Goal: Transaction & Acquisition: Purchase product/service

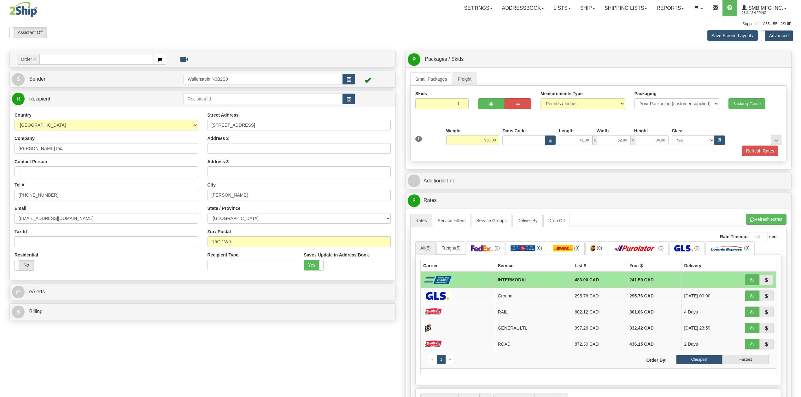
select select "MB"
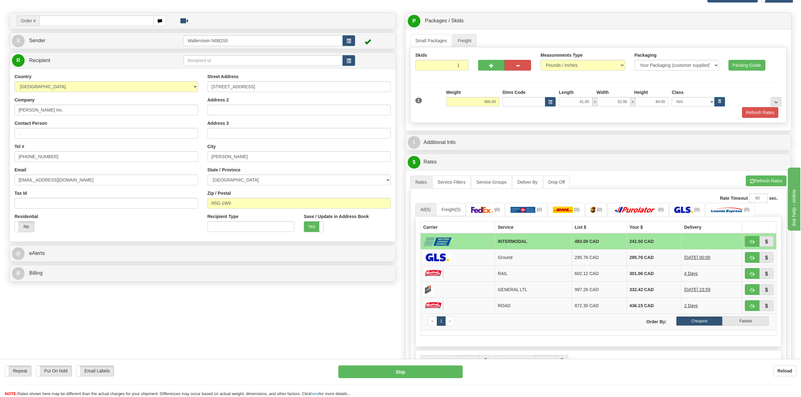
scroll to position [42, 0]
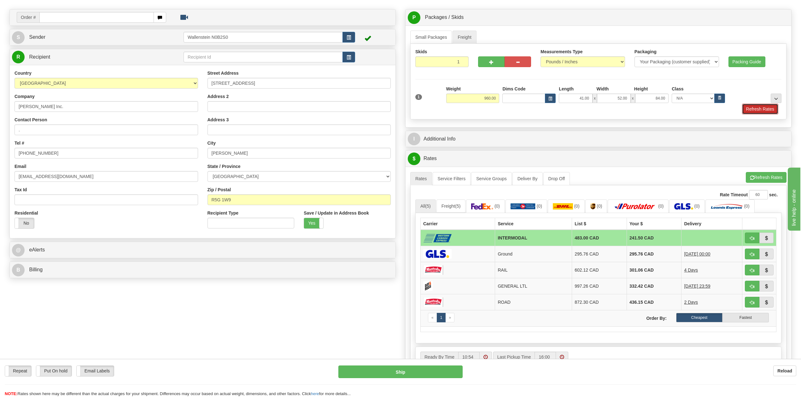
click at [756, 113] on button "Refresh Rates" at bounding box center [760, 109] width 36 height 11
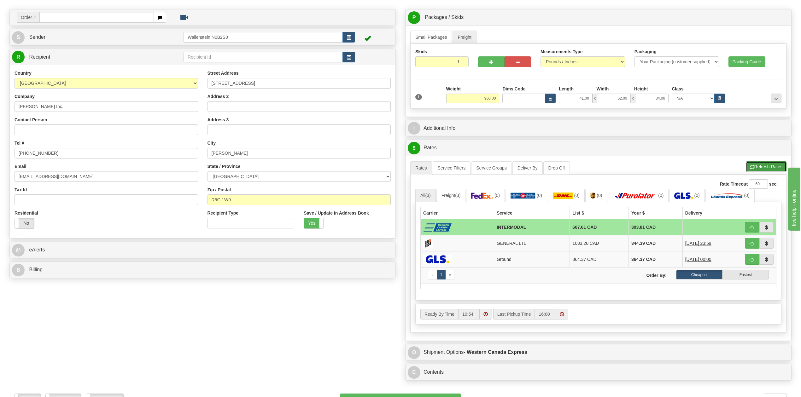
click at [755, 164] on button "Refresh Rates" at bounding box center [766, 166] width 41 height 11
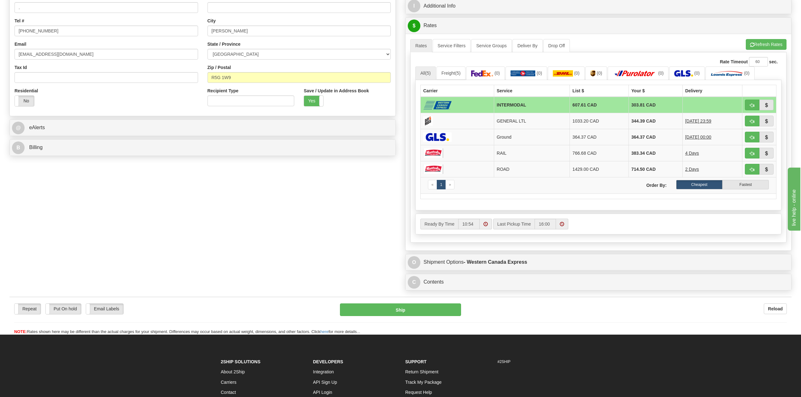
scroll to position [168, 0]
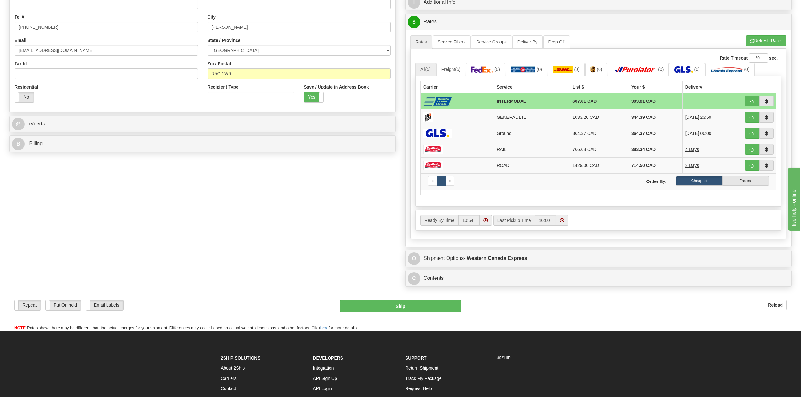
click at [487, 223] on span at bounding box center [486, 220] width 4 height 4
click at [439, 248] on span at bounding box center [435, 239] width 17 height 17
click at [438, 288] on span at bounding box center [435, 279] width 17 height 17
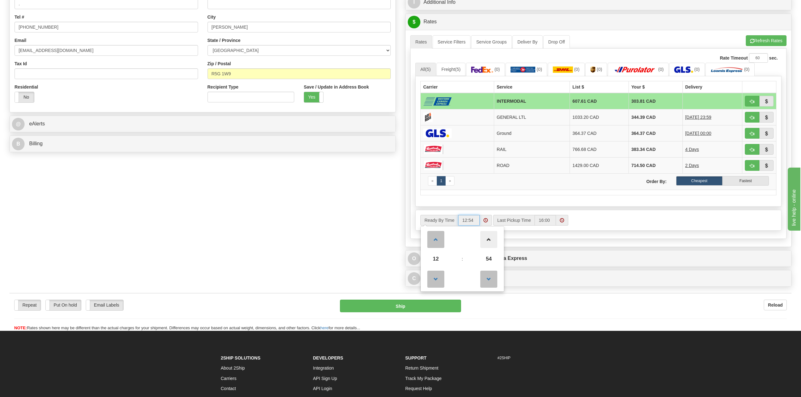
click at [494, 238] on span at bounding box center [488, 239] width 17 height 17
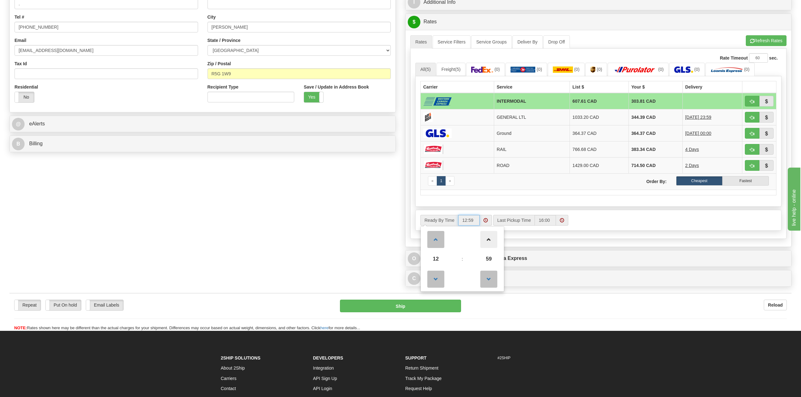
click at [494, 238] on span at bounding box center [488, 239] width 17 height 17
click at [492, 279] on span at bounding box center [488, 279] width 17 height 17
click at [438, 285] on span at bounding box center [435, 279] width 17 height 17
type input "12:00"
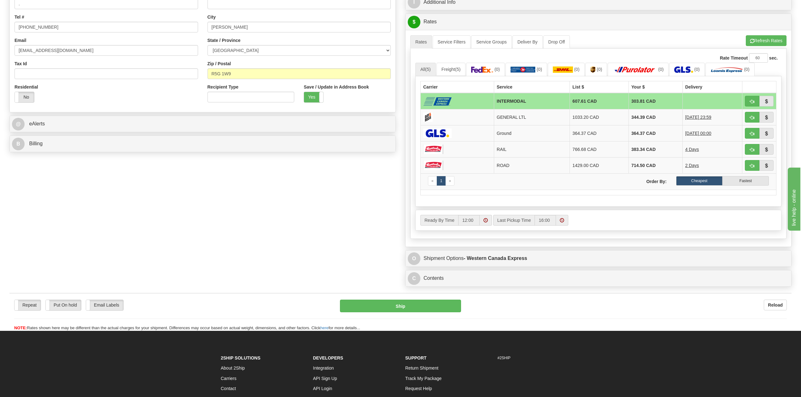
click at [616, 226] on div "Ready By Time 12:00 Last Pickup Time 16:00" at bounding box center [599, 220] width 366 height 11
click at [761, 35] on div "A change has been made which could impact your rate estimate. To ensure the est…" at bounding box center [598, 35] width 376 height 0
click at [760, 39] on button "Refresh Rates" at bounding box center [766, 40] width 41 height 11
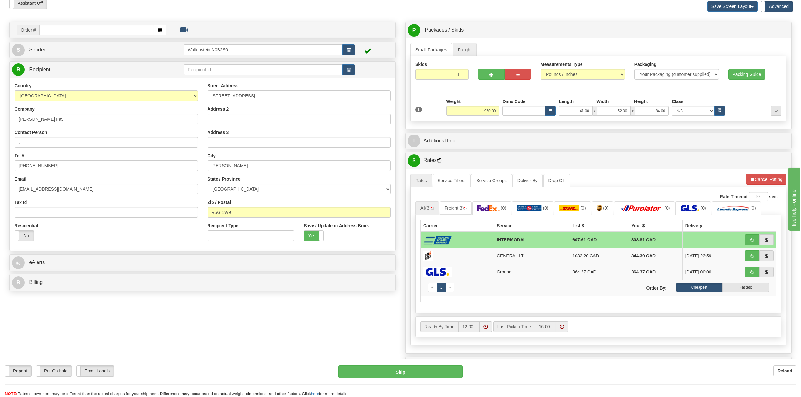
scroll to position [56, 0]
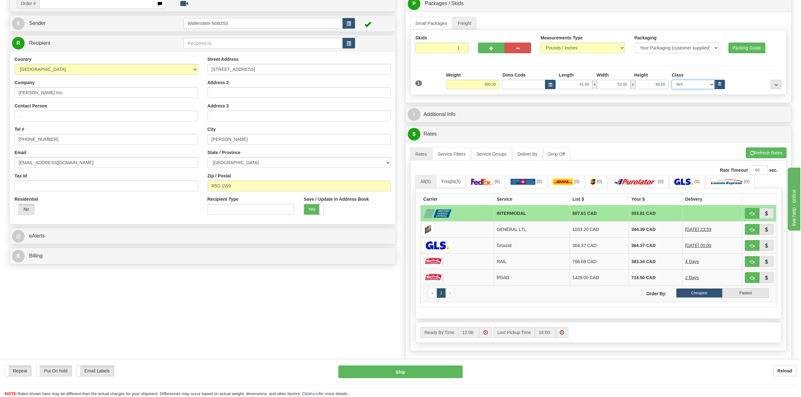
click at [683, 88] on select "N/A 50.0 55.0 60.0 65.0 70.0 85.0 92.5 100.0 125.0 175.0 250.0 300.0 400.0" at bounding box center [693, 84] width 43 height 9
click at [719, 84] on icon "button" at bounding box center [720, 83] width 2 height 3
select select "100.0"
click at [719, 84] on icon "button" at bounding box center [720, 83] width 2 height 3
click at [763, 153] on button "Refresh Rates" at bounding box center [766, 153] width 41 height 11
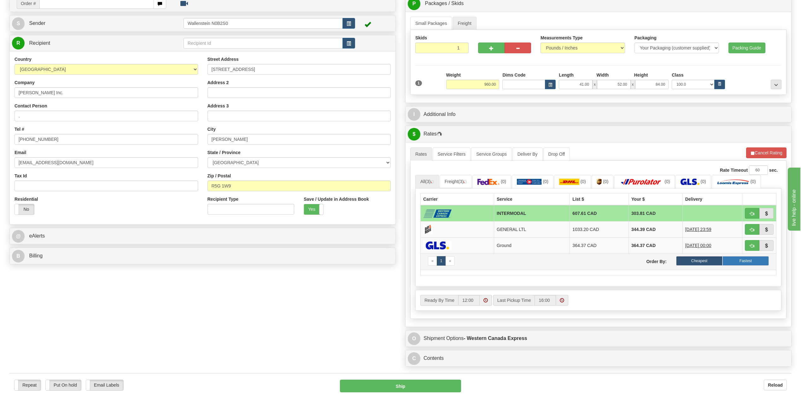
click at [732, 266] on label "Fastest" at bounding box center [746, 260] width 46 height 9
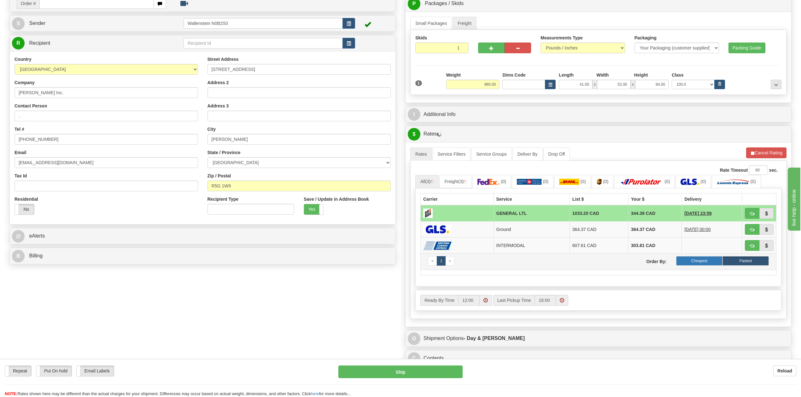
click at [692, 266] on label "Cheapest" at bounding box center [699, 260] width 46 height 9
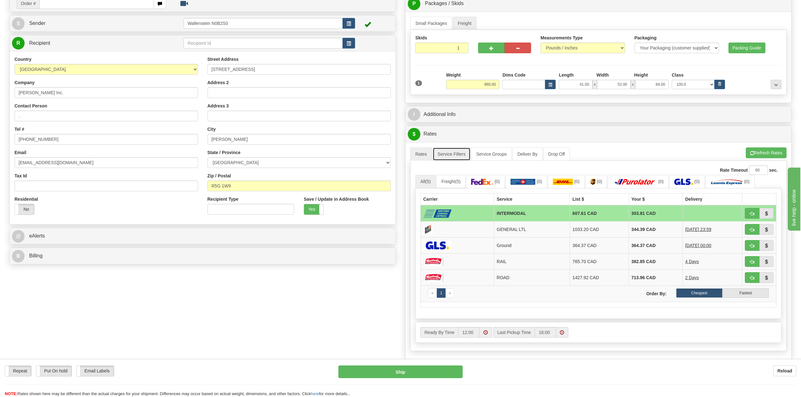
click at [455, 161] on link "Service Filters" at bounding box center [452, 154] width 38 height 13
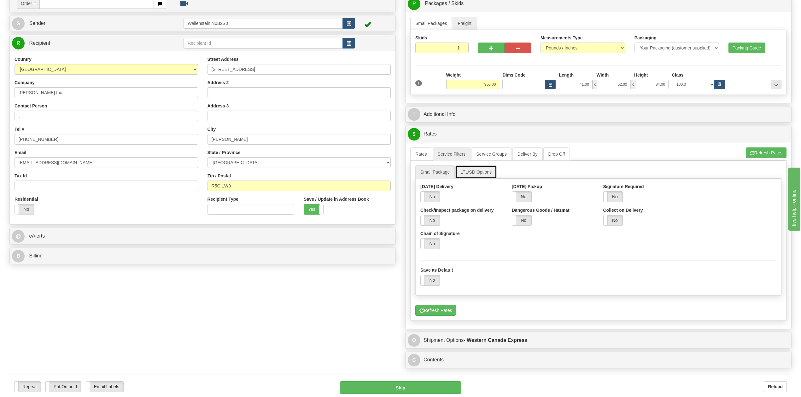
click at [480, 179] on link "LTL/SD Options" at bounding box center [475, 172] width 41 height 13
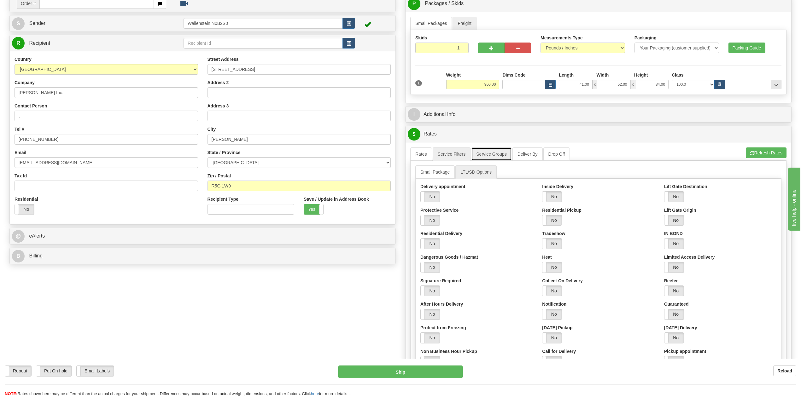
click at [501, 156] on link "Service Groups" at bounding box center [491, 154] width 40 height 13
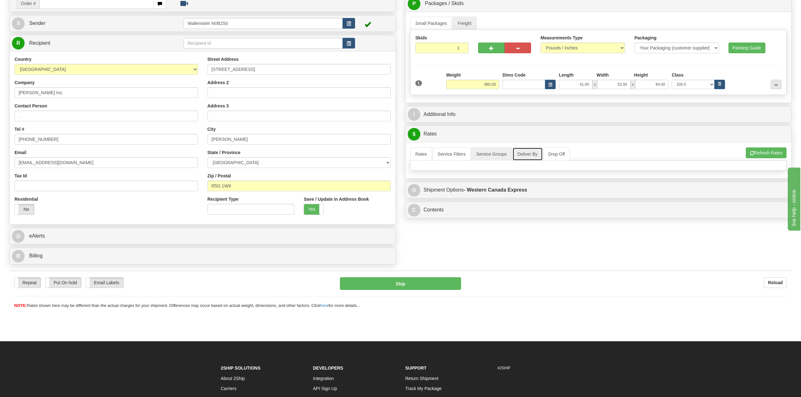
click at [533, 161] on link "Deliver By" at bounding box center [528, 154] width 30 height 13
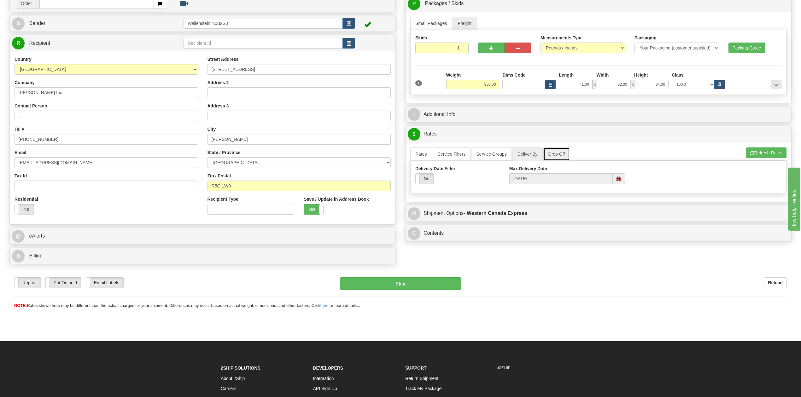
click at [557, 159] on link "Drop Off" at bounding box center [556, 154] width 27 height 13
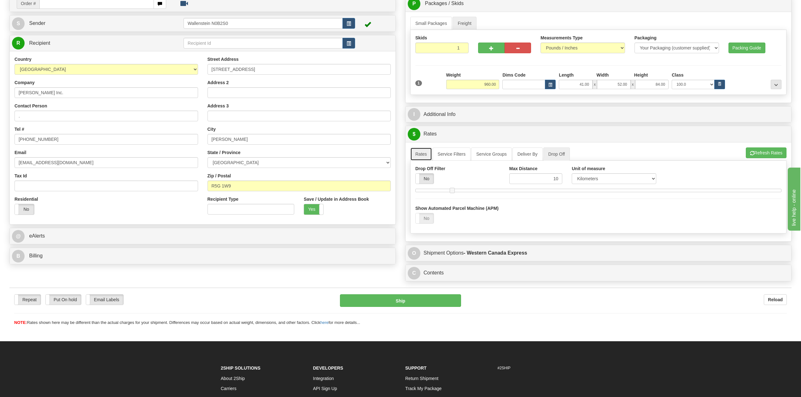
click at [423, 161] on link "Rates" at bounding box center [421, 154] width 22 height 13
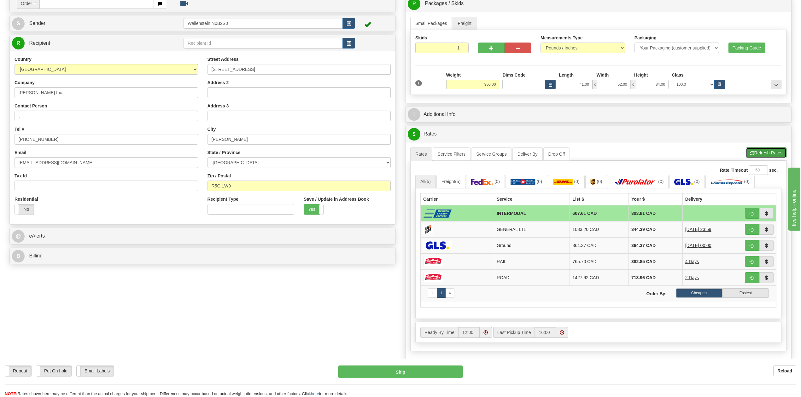
click at [771, 158] on button "Refresh Rates" at bounding box center [766, 153] width 41 height 11
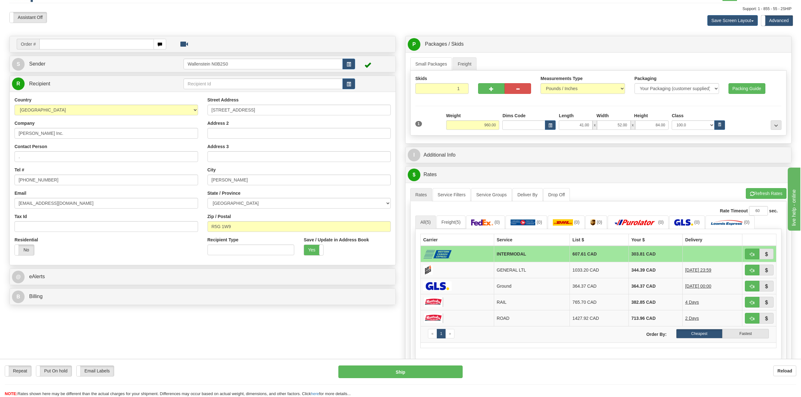
scroll to position [0, 0]
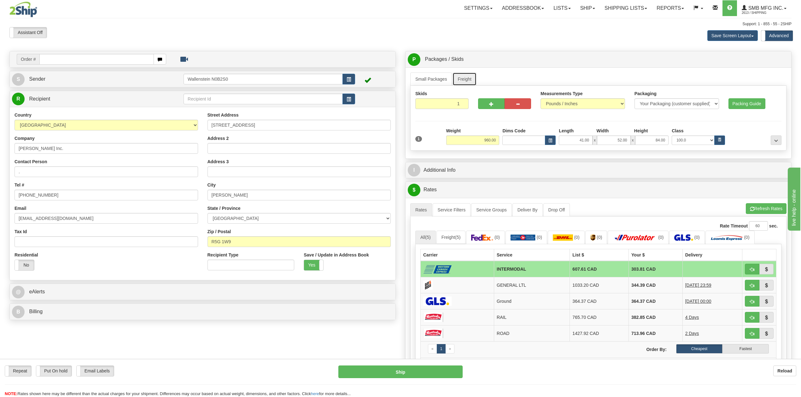
click at [459, 81] on link "Freight" at bounding box center [465, 79] width 24 height 13
click at [483, 107] on button "button" at bounding box center [491, 103] width 26 height 11
radio input "true"
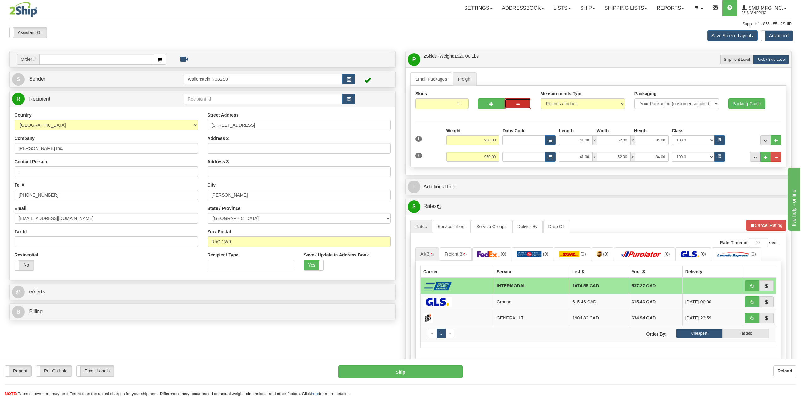
click at [518, 105] on span "button" at bounding box center [518, 104] width 4 height 4
type input "1"
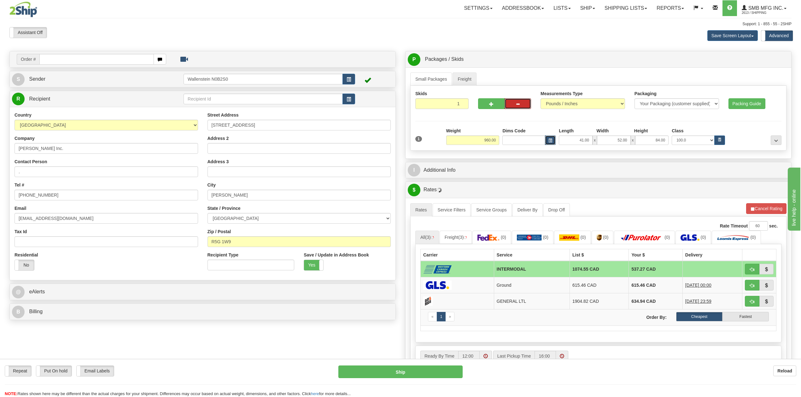
click at [554, 137] on button "button" at bounding box center [550, 140] width 11 height 9
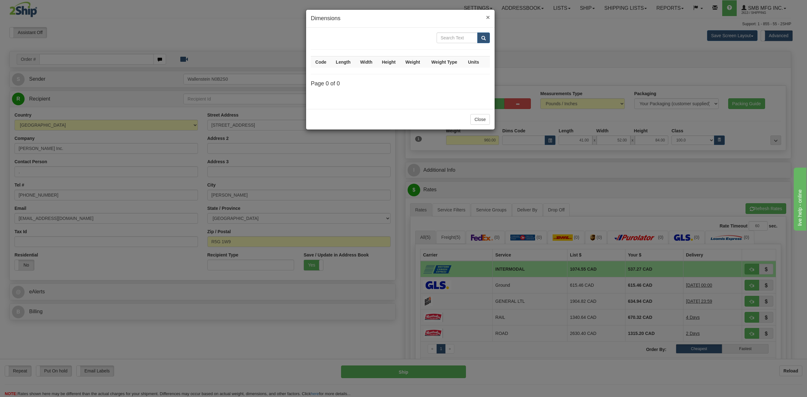
click at [488, 15] on span "×" at bounding box center [488, 17] width 4 height 7
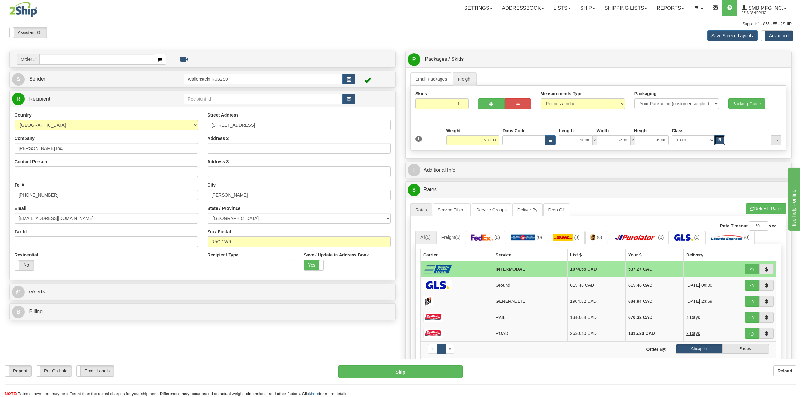
click at [722, 143] on button "button" at bounding box center [719, 140] width 11 height 9
click at [707, 141] on select "N/A 50.0 55.0 60.0 65.0 70.0 85.0 92.5 100.0 125.0 175.0 250.0 300.0 400.0" at bounding box center [693, 140] width 43 height 9
click at [672, 136] on select "N/A 50.0 55.0 60.0 65.0 70.0 85.0 92.5 100.0 125.0 175.0 250.0 300.0 400.0" at bounding box center [693, 140] width 43 height 9
click at [720, 141] on icon "button" at bounding box center [720, 139] width 2 height 3
select select "100.0"
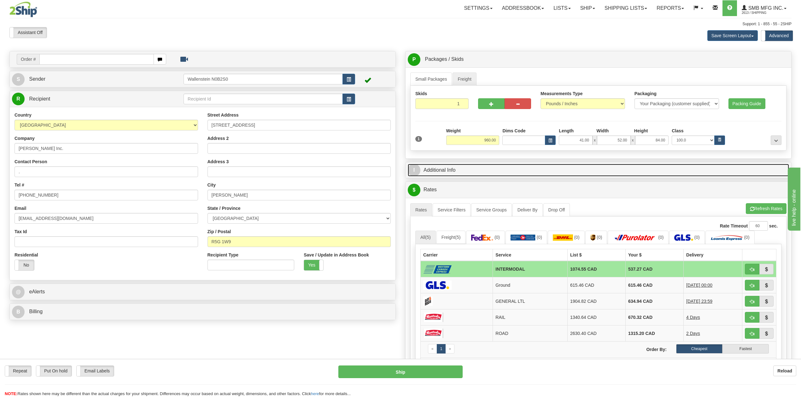
click at [736, 171] on link "I Additional Info" at bounding box center [598, 170] width 381 height 13
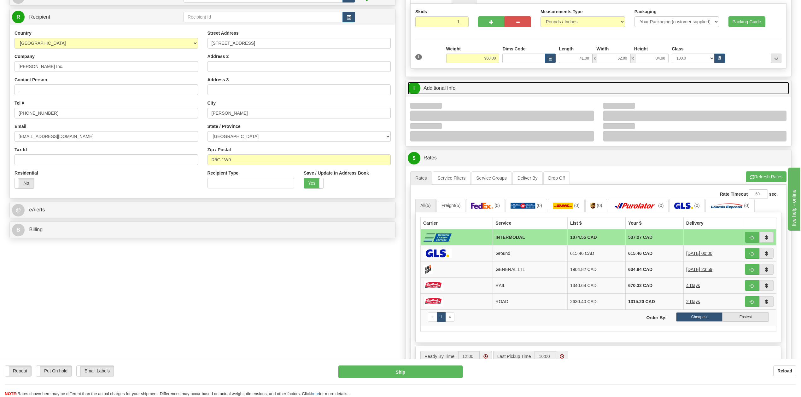
scroll to position [126, 0]
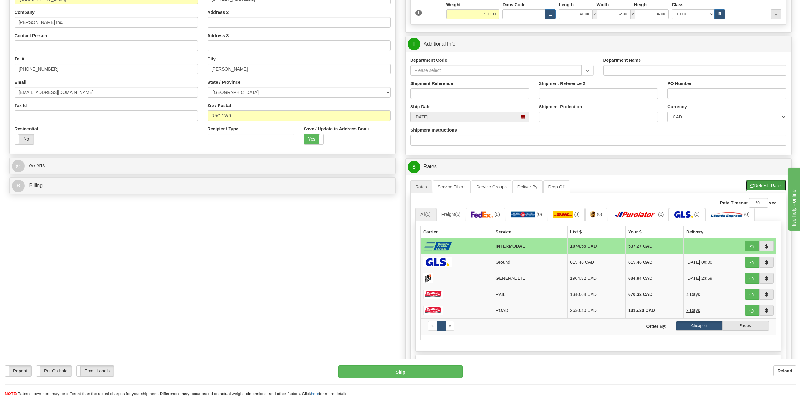
click at [780, 186] on button "Refresh Rates" at bounding box center [766, 185] width 41 height 11
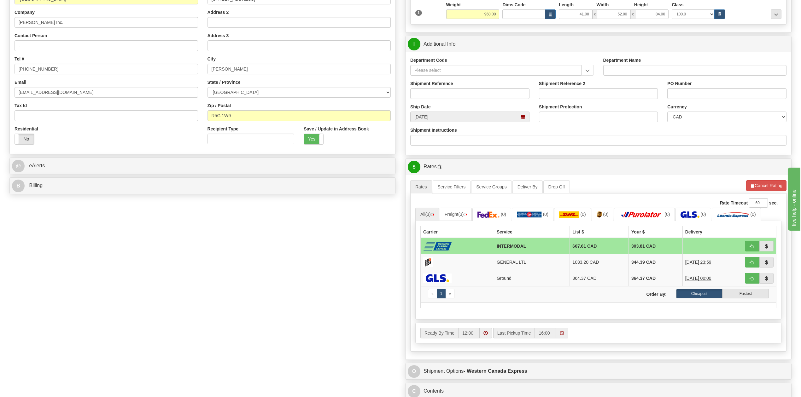
click at [523, 119] on span at bounding box center [523, 117] width 4 height 4
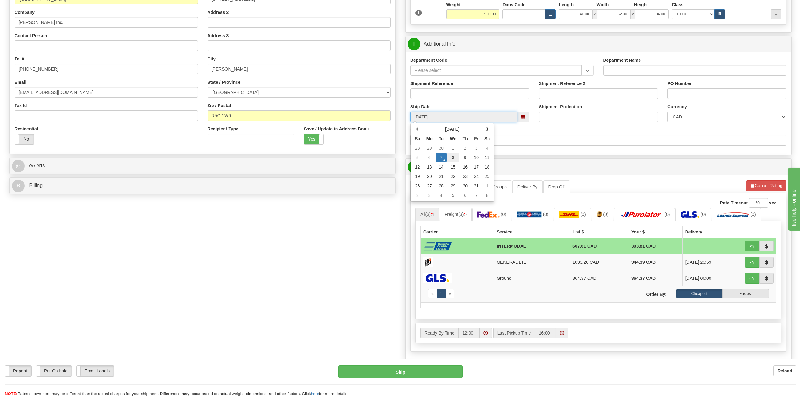
click at [453, 161] on td "8" at bounding box center [453, 157] width 13 height 9
type input "09:00"
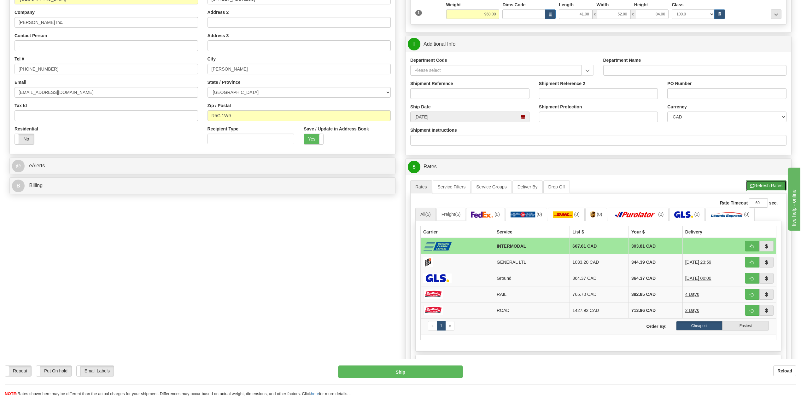
click at [769, 187] on button "Refresh Rates" at bounding box center [766, 185] width 41 height 11
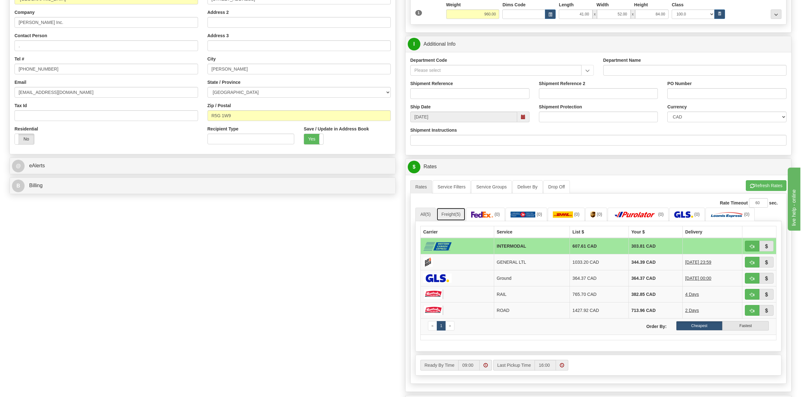
click at [465, 215] on link "Freight (5)" at bounding box center [451, 214] width 29 height 13
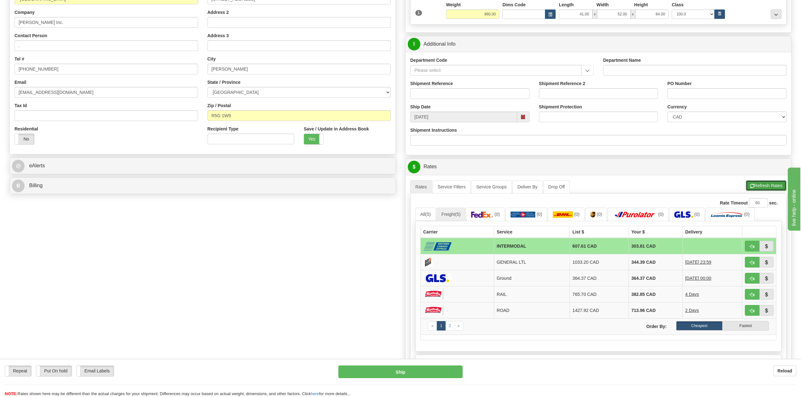
click at [752, 188] on span "button" at bounding box center [752, 186] width 4 height 4
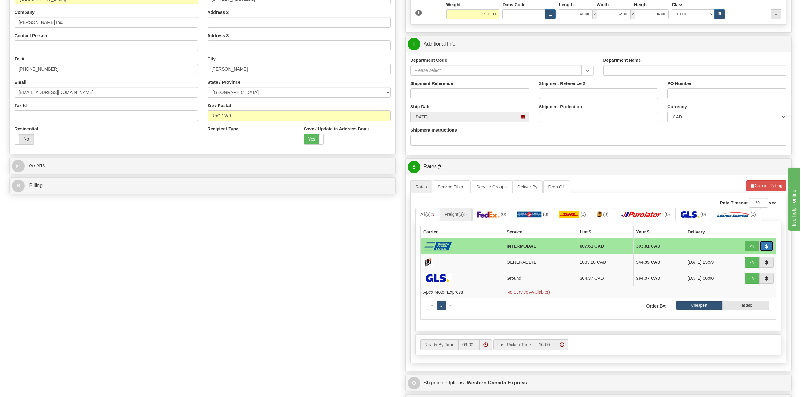
click at [767, 247] on span "button" at bounding box center [766, 247] width 4 height 4
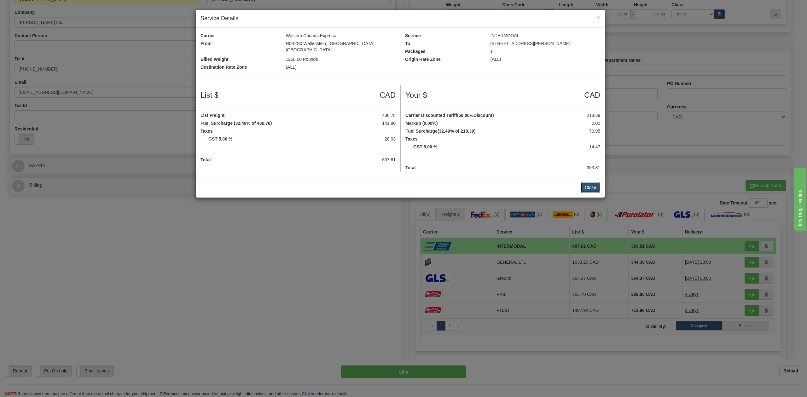
click at [587, 182] on button "Close" at bounding box center [591, 187] width 20 height 11
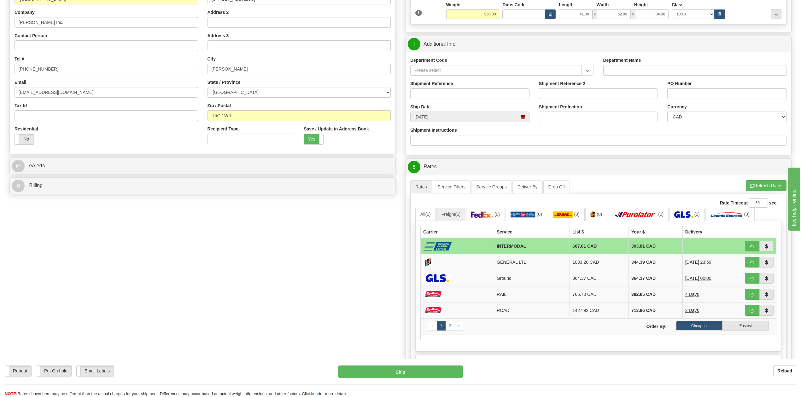
click at [772, 180] on div "A change has been made which could impact your rate estimate. To ensure the est…" at bounding box center [598, 180] width 376 height 0
click at [771, 186] on button "Refresh Rates" at bounding box center [766, 185] width 41 height 11
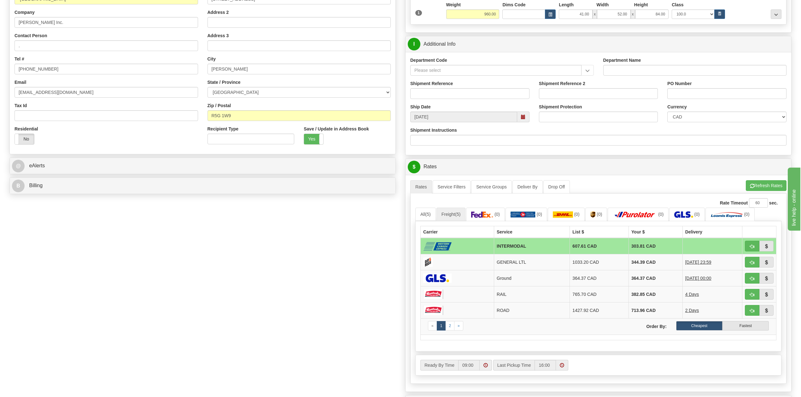
click at [521, 115] on span at bounding box center [523, 117] width 12 height 11
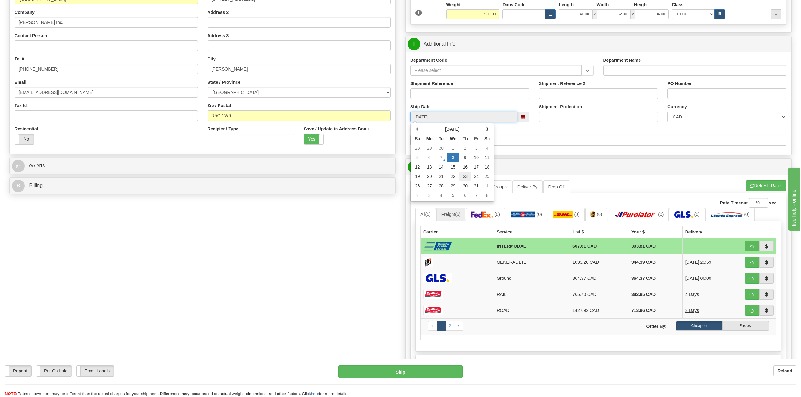
click at [468, 176] on td "23" at bounding box center [465, 176] width 11 height 9
click at [761, 191] on button "Refresh Rates" at bounding box center [766, 185] width 41 height 11
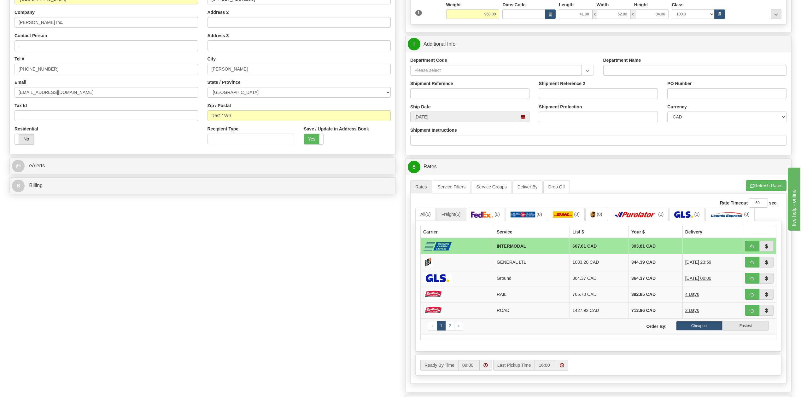
click at [525, 122] on span at bounding box center [523, 117] width 12 height 11
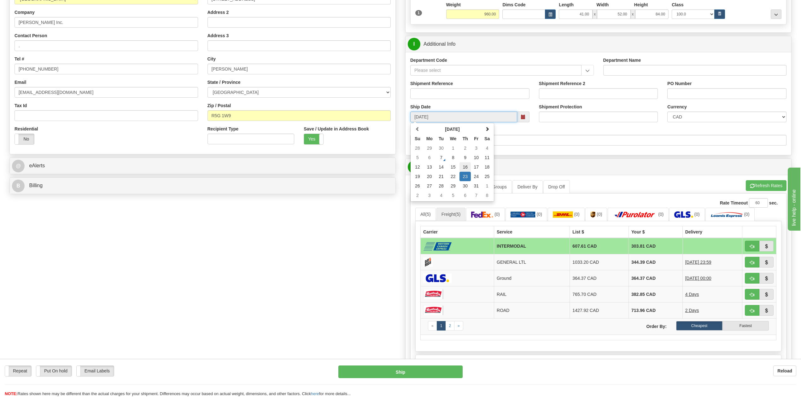
click at [464, 168] on td "16" at bounding box center [465, 166] width 11 height 9
click at [521, 119] on span at bounding box center [523, 117] width 4 height 4
click at [432, 159] on td "6" at bounding box center [429, 157] width 13 height 9
click at [440, 159] on td "7" at bounding box center [441, 157] width 11 height 9
type input "[DATE]"
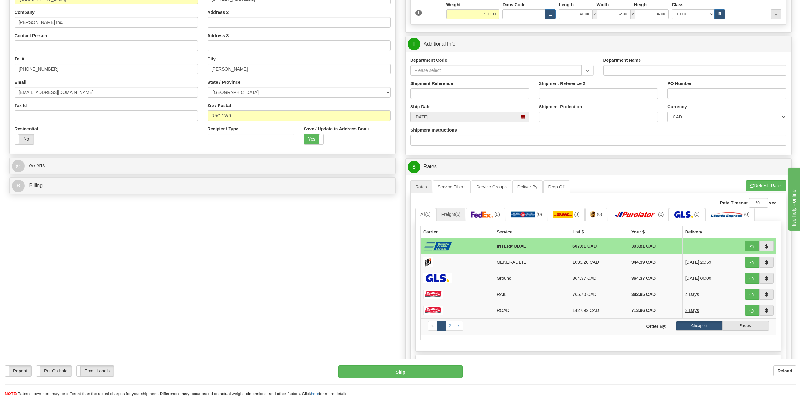
click at [756, 194] on ul "Rates Service Filters Service Groups Deliver By Drop Off Pickup Refresh Rates C…" at bounding box center [598, 186] width 376 height 13
click at [755, 182] on div "A change has been made which could impact your rate estimate. To ensure the est…" at bounding box center [599, 283] width 386 height 217
click at [754, 184] on button "Refresh Rates" at bounding box center [766, 185] width 41 height 11
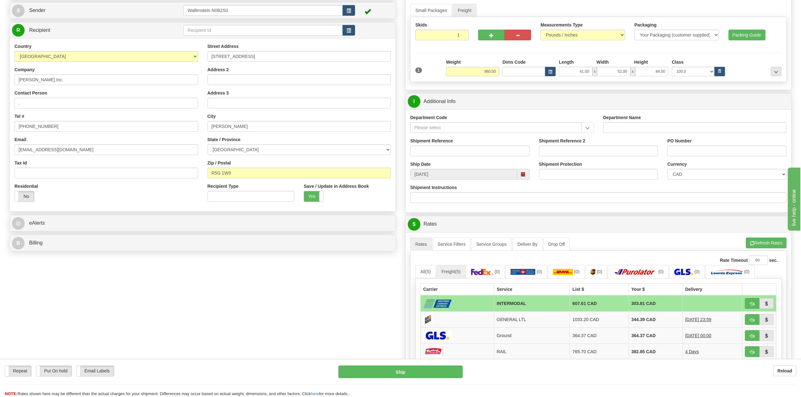
scroll to position [42, 0]
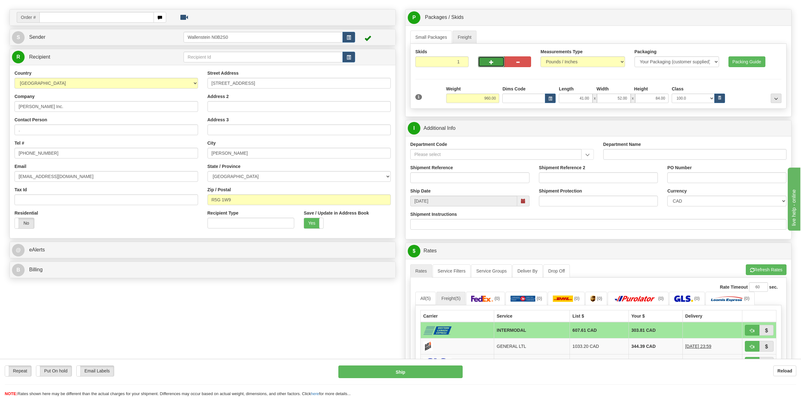
click at [492, 61] on span "button" at bounding box center [491, 62] width 4 height 4
radio input "true"
click at [492, 61] on div "Skids 2 1" at bounding box center [598, 76] width 376 height 65
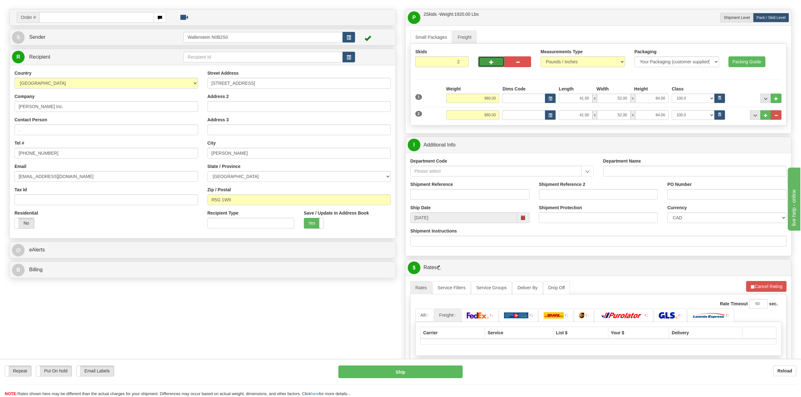
click at [492, 61] on span "button" at bounding box center [491, 62] width 4 height 4
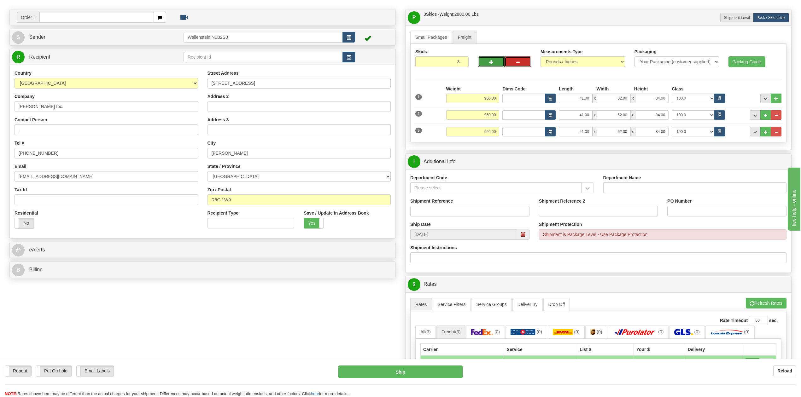
click at [517, 61] on span "button" at bounding box center [518, 62] width 4 height 4
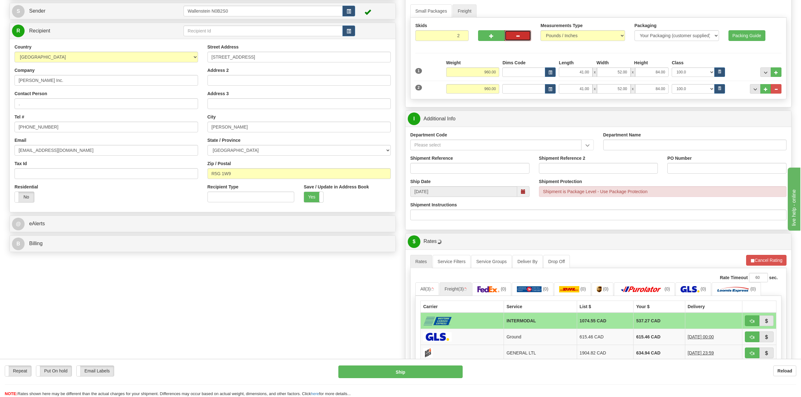
scroll to position [0, 0]
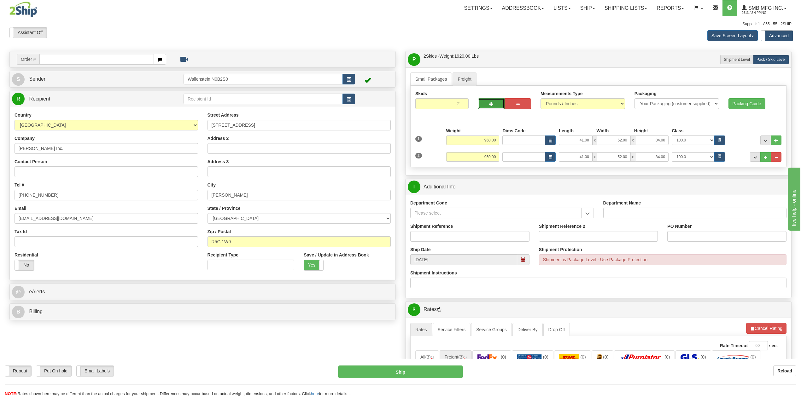
click at [499, 102] on button "button" at bounding box center [491, 103] width 26 height 11
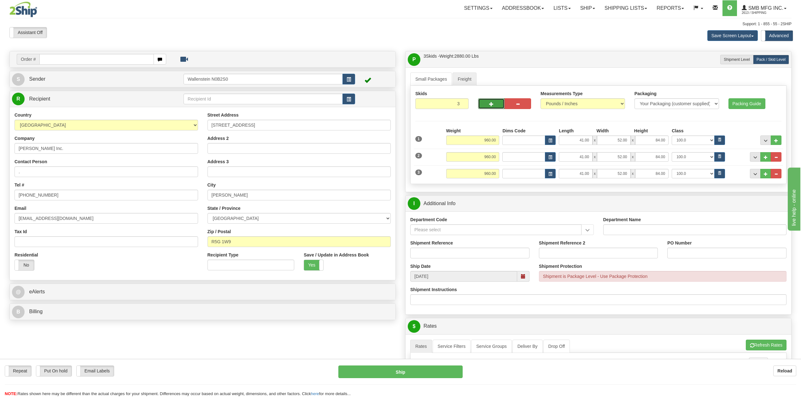
click at [488, 104] on button "button" at bounding box center [491, 103] width 26 height 11
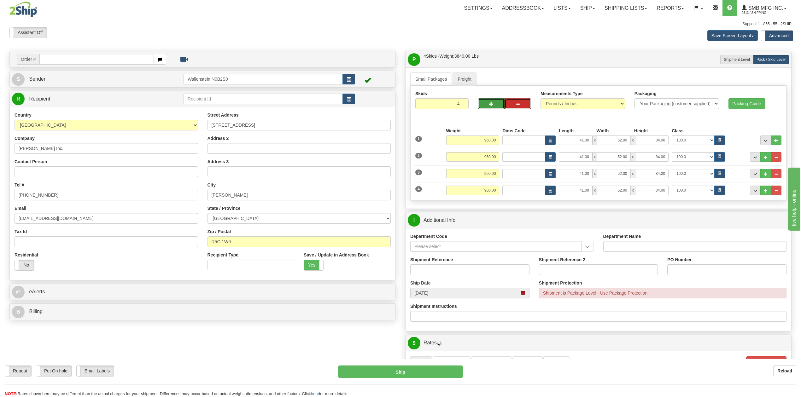
click at [513, 109] on button "button" at bounding box center [518, 103] width 26 height 11
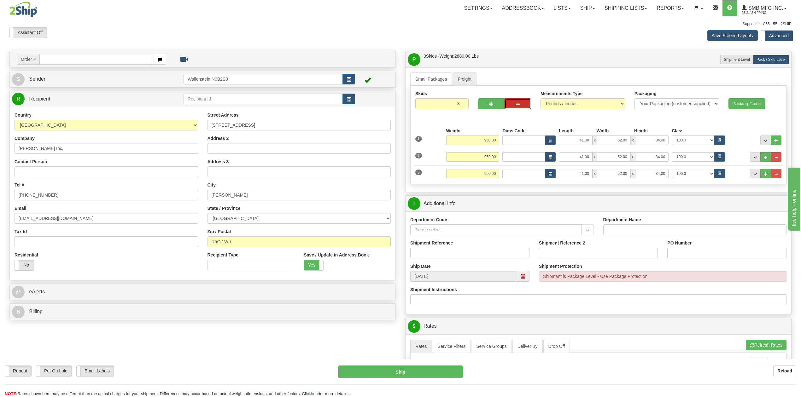
click at [523, 102] on button "button" at bounding box center [518, 103] width 26 height 11
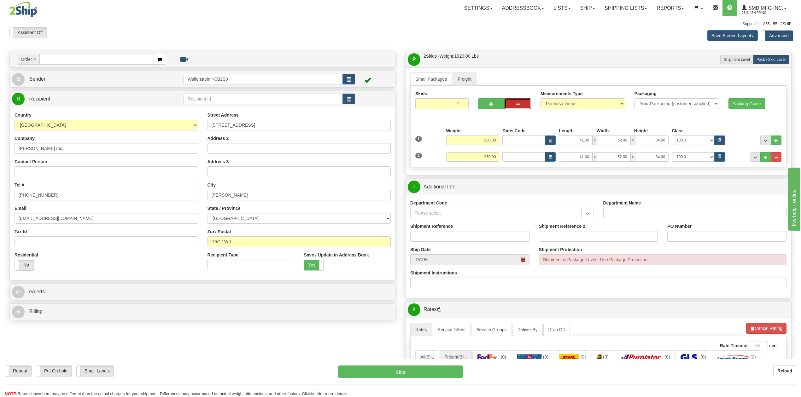
click at [531, 111] on div at bounding box center [504, 103] width 63 height 24
click at [529, 109] on button "button" at bounding box center [518, 103] width 26 height 11
type input "1"
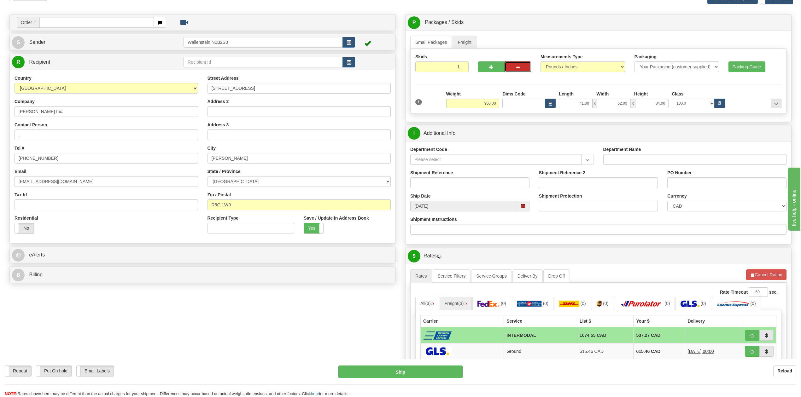
scroll to position [42, 0]
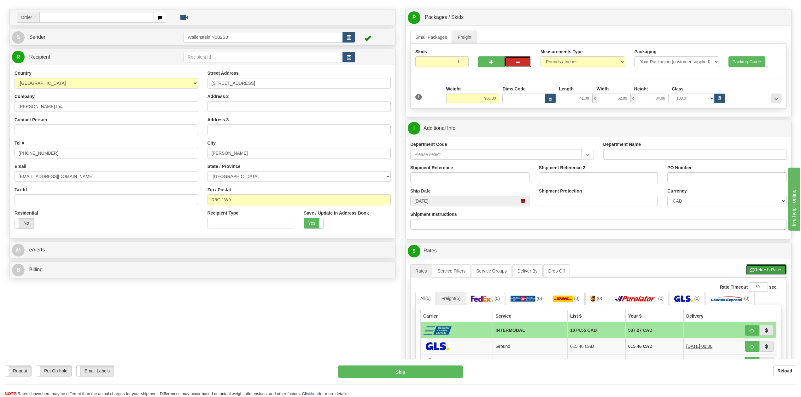
click at [749, 269] on button "Refresh Rates" at bounding box center [766, 270] width 41 height 11
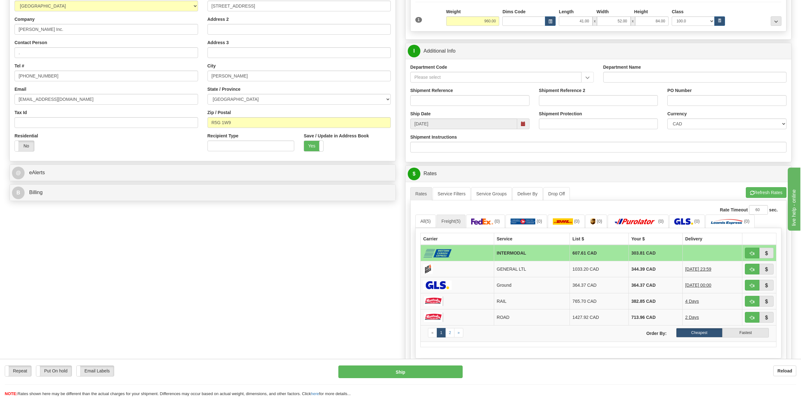
scroll to position [126, 0]
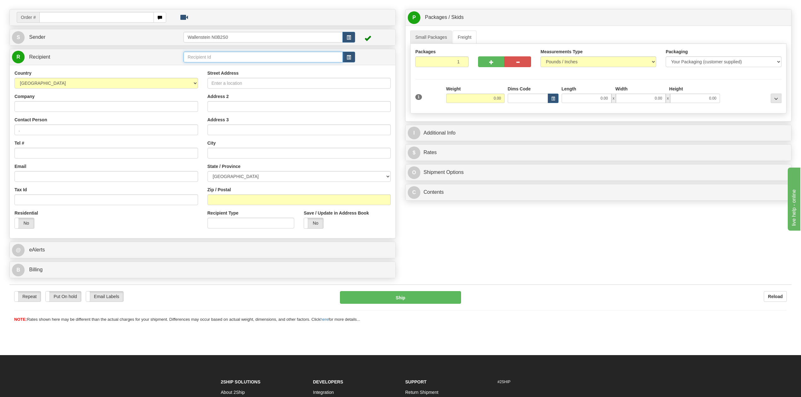
click at [227, 55] on input "text" at bounding box center [263, 57] width 159 height 11
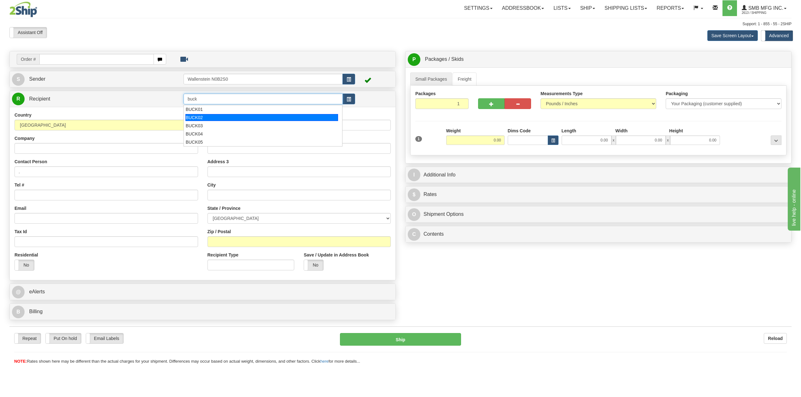
click at [208, 114] on li "BUCK02" at bounding box center [263, 118] width 158 height 8
type input "BUCK02"
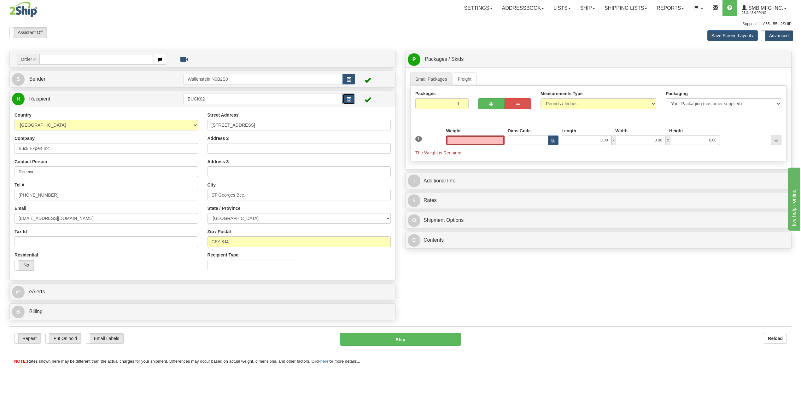
type input "0.00"
click at [346, 103] on button "button" at bounding box center [349, 99] width 13 height 11
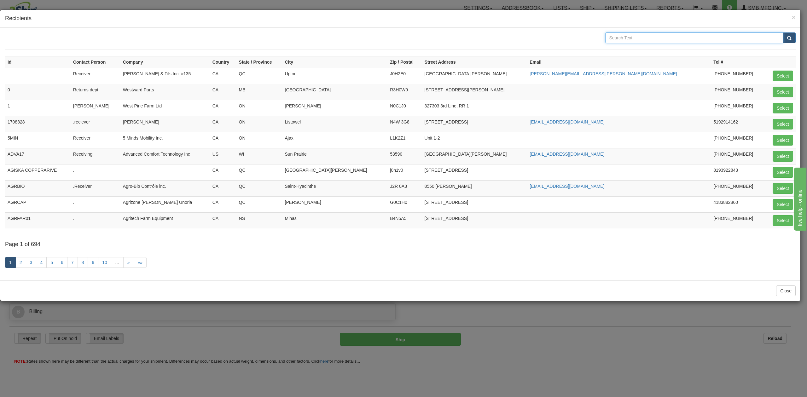
click at [671, 35] on input "text" at bounding box center [695, 37] width 179 height 11
type input "buckingham"
click at [783, 32] on button "submit" at bounding box center [789, 37] width 13 height 11
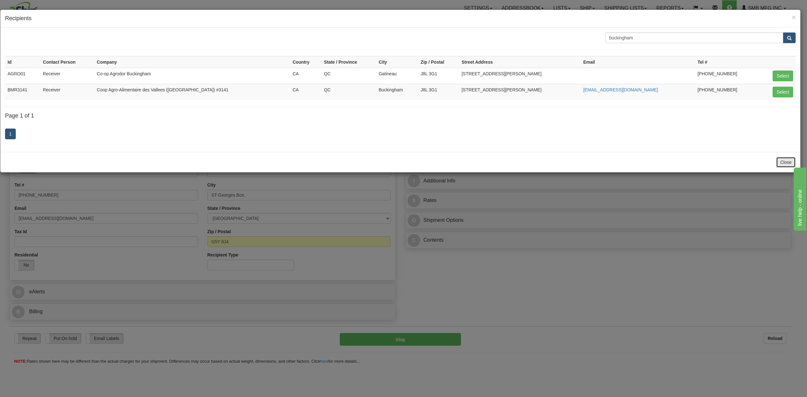
click at [783, 161] on button "Close" at bounding box center [787, 162] width 20 height 11
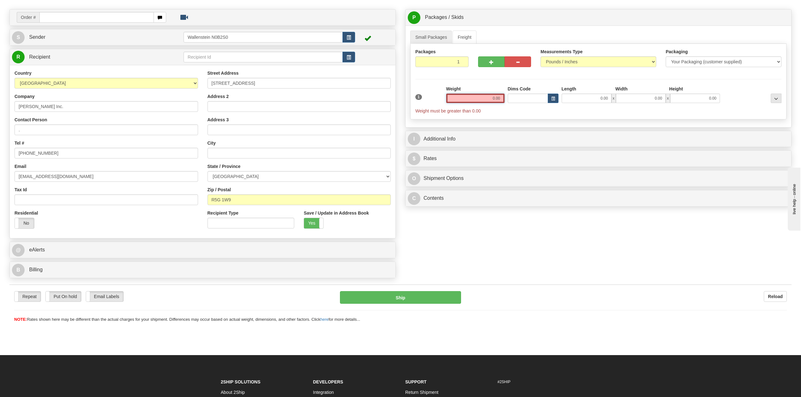
click at [476, 100] on input "0.00" at bounding box center [475, 98] width 58 height 9
type input "960.00"
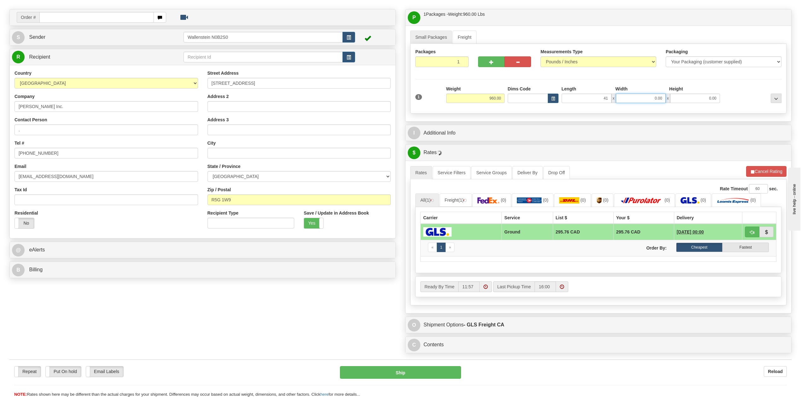
type input "41.00"
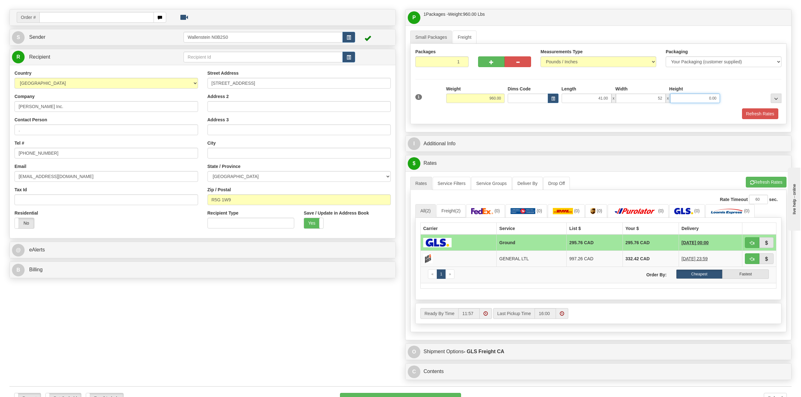
type input "52.00"
type input "84.00"
click at [466, 35] on link "Freight" at bounding box center [465, 37] width 24 height 13
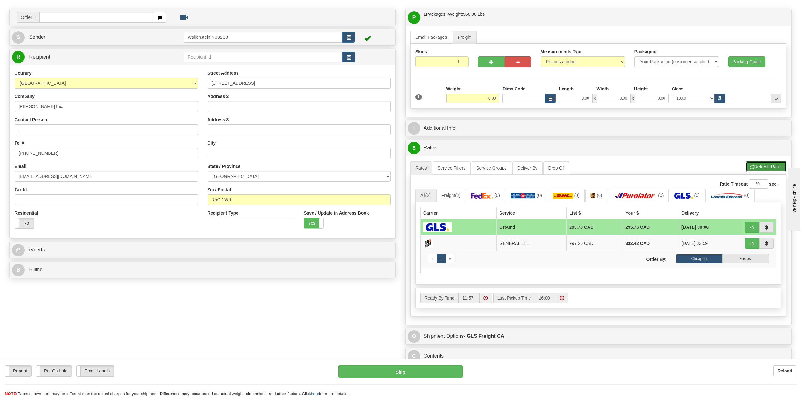
drag, startPoint x: 760, startPoint y: 168, endPoint x: 751, endPoint y: 169, distance: 8.9
click at [760, 168] on button "Refresh Rates" at bounding box center [766, 166] width 41 height 11
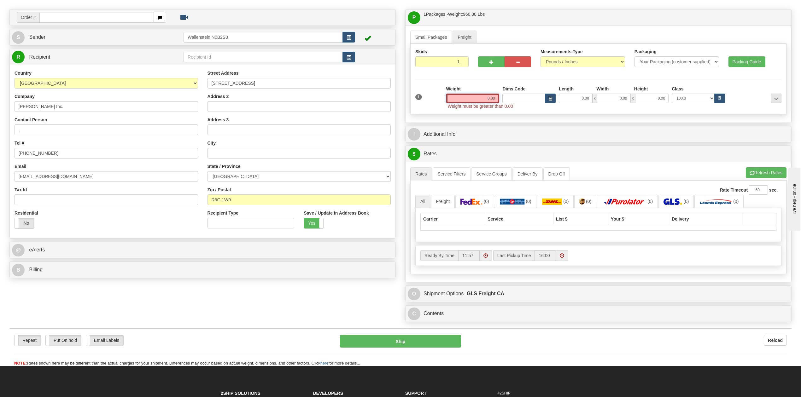
click at [481, 100] on input "0.00" at bounding box center [472, 98] width 53 height 9
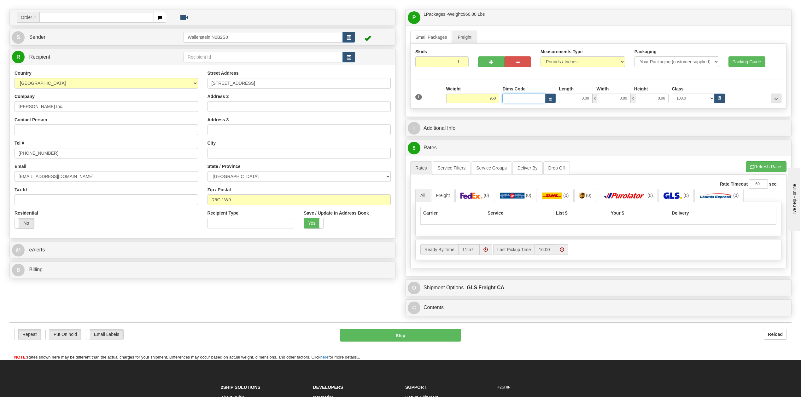
type input "960.00"
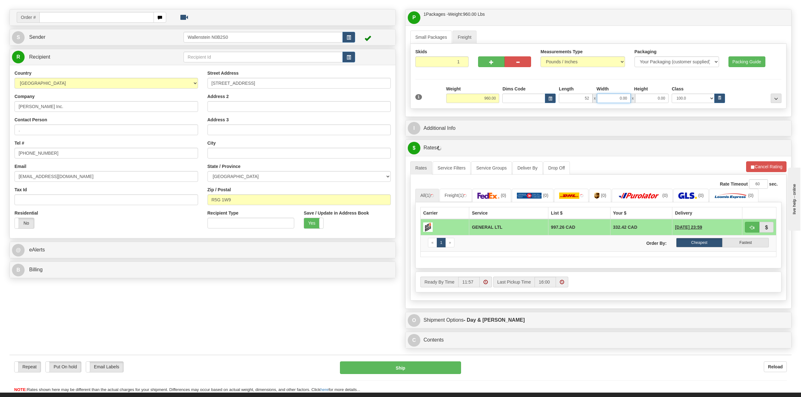
type input "52.00"
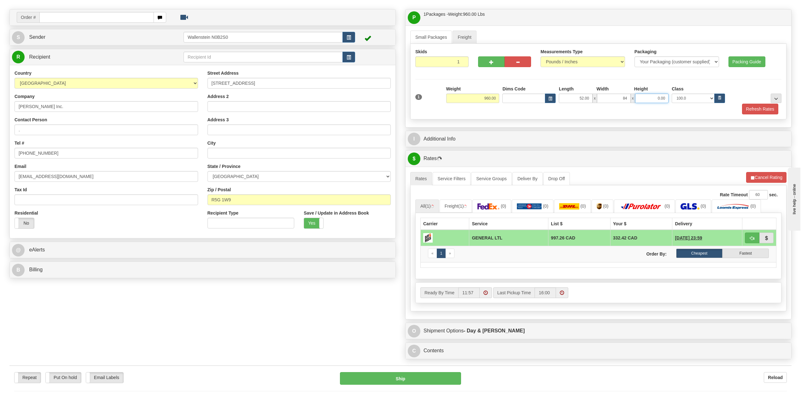
type input "84.00"
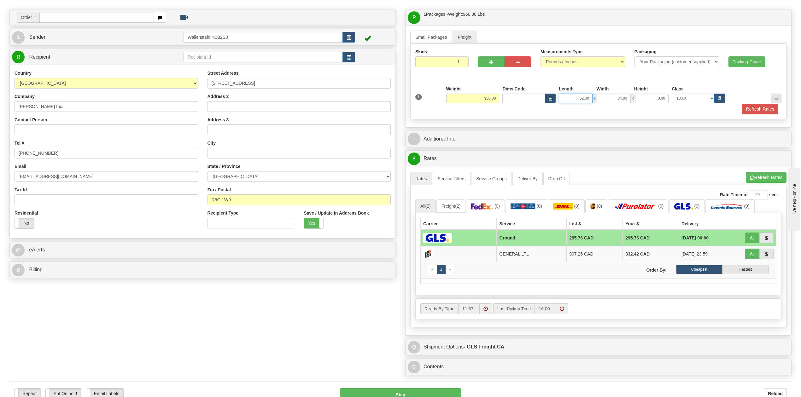
drag, startPoint x: 568, startPoint y: 98, endPoint x: 596, endPoint y: 100, distance: 27.5
click at [596, 100] on div "52.00 x 84.00 x 0.00" at bounding box center [614, 98] width 110 height 9
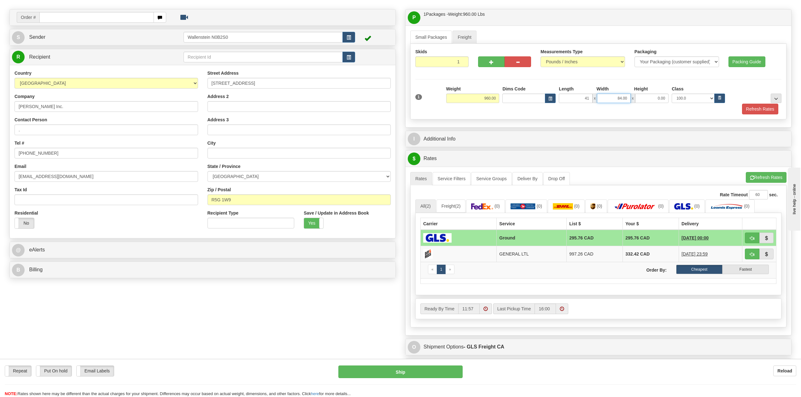
type input "41.00"
type input "52.00"
type input "84.00"
click at [754, 112] on button "Refresh Rates" at bounding box center [760, 109] width 36 height 11
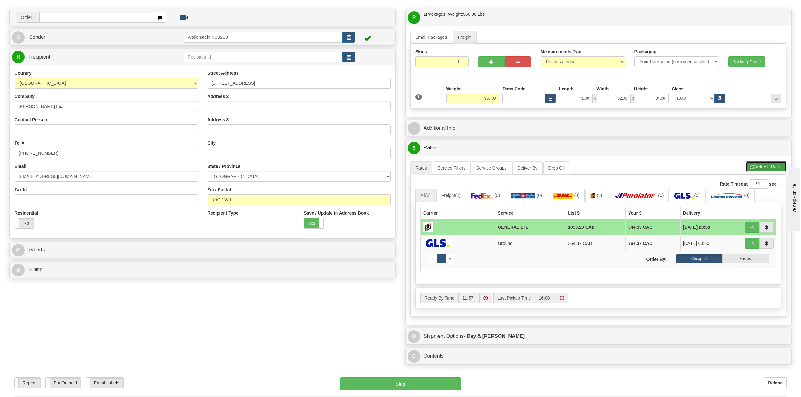
click at [761, 166] on button "Refresh Rates" at bounding box center [766, 166] width 41 height 11
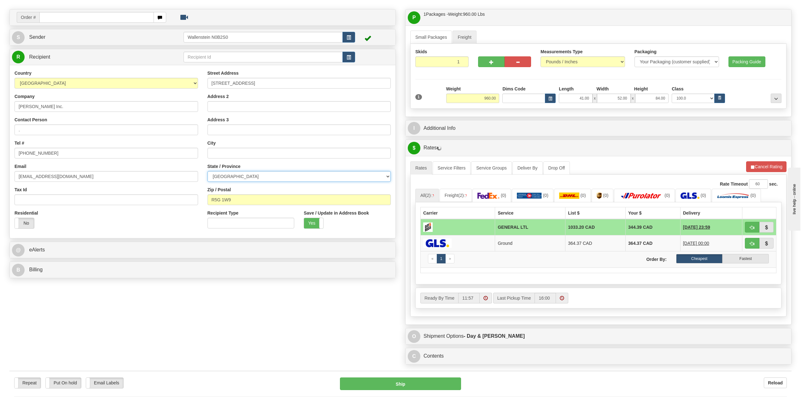
click at [238, 174] on select "ALBERTA BRITISH COLUMBIA MANITOBA NEW BRUNSWICK NEWFOUNDLAND NOVA SCOTIA NUNAVU…" at bounding box center [300, 176] width 184 height 11
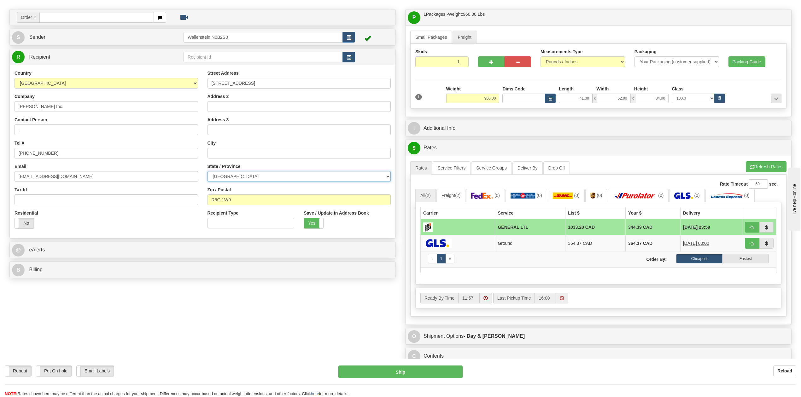
select select "MB"
click at [208, 172] on select "ALBERTA BRITISH COLUMBIA MANITOBA NEW BRUNSWICK NEWFOUNDLAND NOVA SCOTIA NUNAVU…" at bounding box center [300, 176] width 184 height 11
click at [766, 162] on div "A change has been made which could impact your rate estimate. To ensure the est…" at bounding box center [599, 240] width 386 height 169
click at [761, 169] on button "Refresh Rates" at bounding box center [766, 166] width 41 height 11
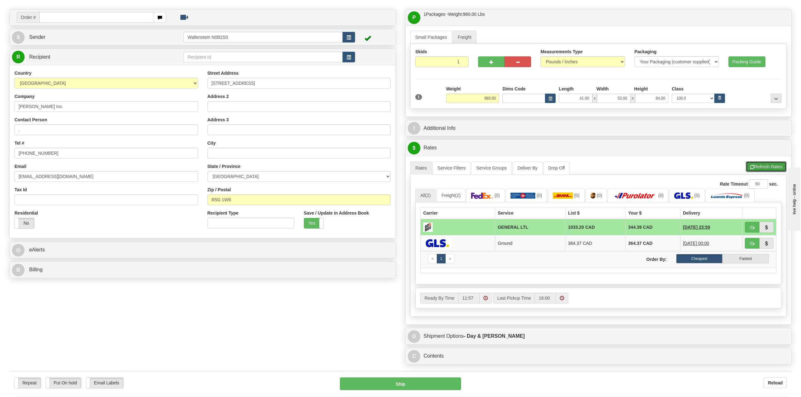
click at [757, 171] on button "Refresh Rates" at bounding box center [766, 166] width 41 height 11
click at [466, 35] on link "Freight" at bounding box center [465, 37] width 24 height 13
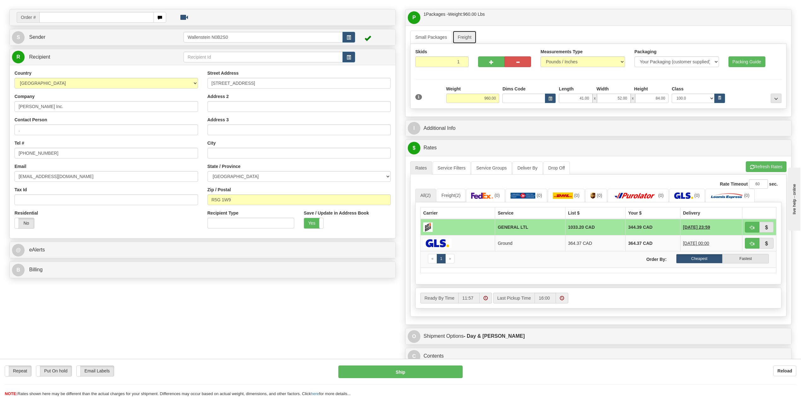
click at [466, 35] on link "Freight" at bounding box center [465, 37] width 24 height 13
click at [719, 94] on div "Length Width Height Class" at bounding box center [641, 90] width 169 height 8
click at [721, 100] on icon "button" at bounding box center [720, 98] width 4 height 4
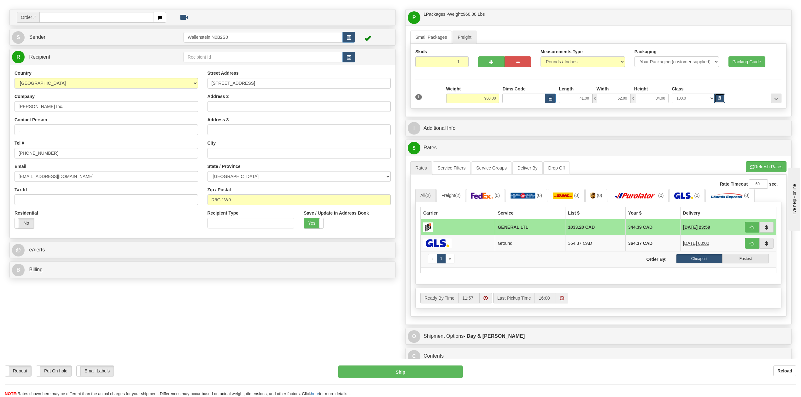
click at [721, 100] on icon "button" at bounding box center [720, 98] width 4 height 4
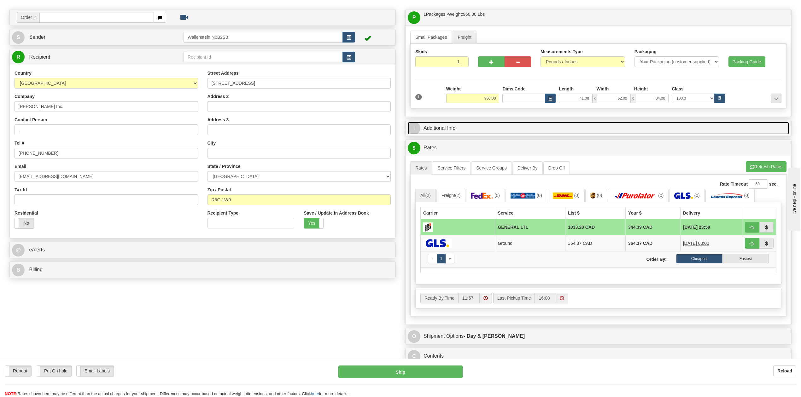
click at [459, 133] on link "I Additional Info" at bounding box center [598, 128] width 381 height 13
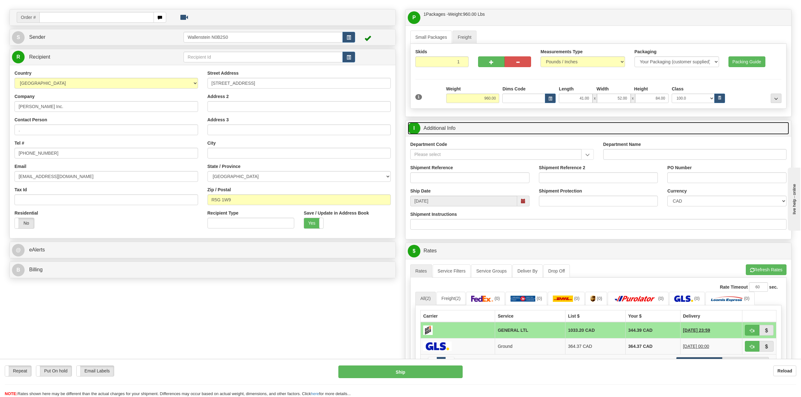
click at [460, 132] on link "I Additional Info" at bounding box center [598, 128] width 381 height 13
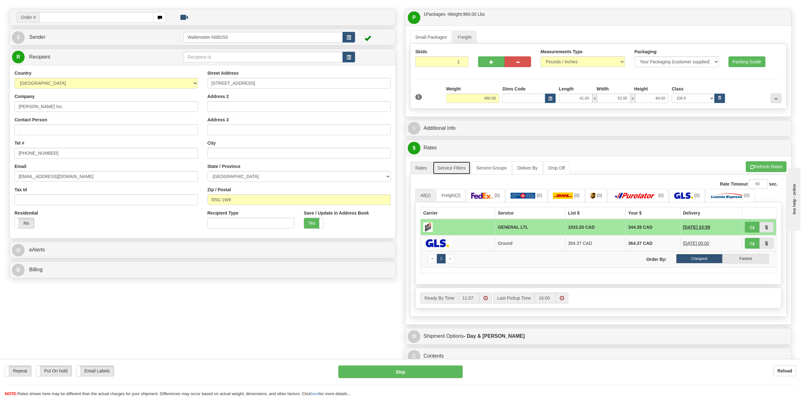
click at [454, 174] on link "Service Filters" at bounding box center [452, 167] width 38 height 13
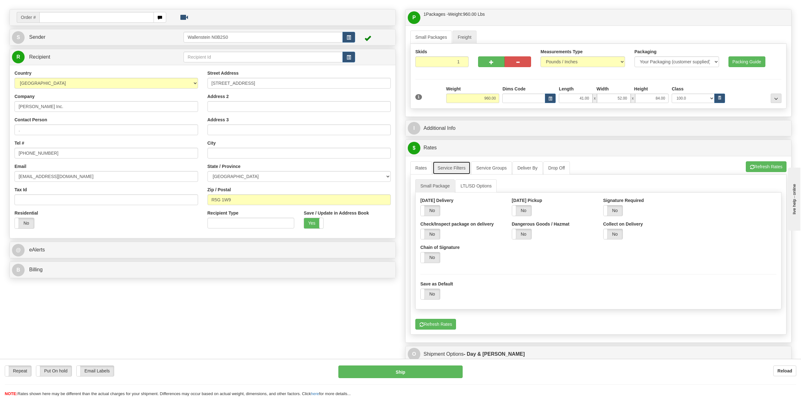
click at [450, 170] on link "Service Filters" at bounding box center [452, 167] width 38 height 13
click at [497, 170] on link "Service Groups" at bounding box center [491, 167] width 40 height 13
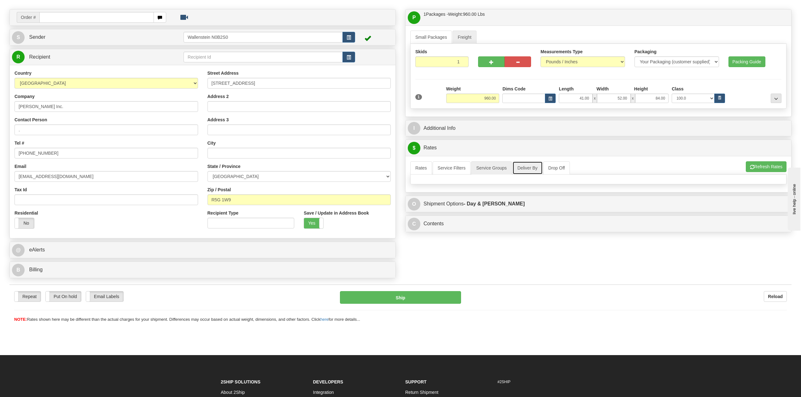
click at [529, 169] on link "Deliver By" at bounding box center [528, 167] width 30 height 13
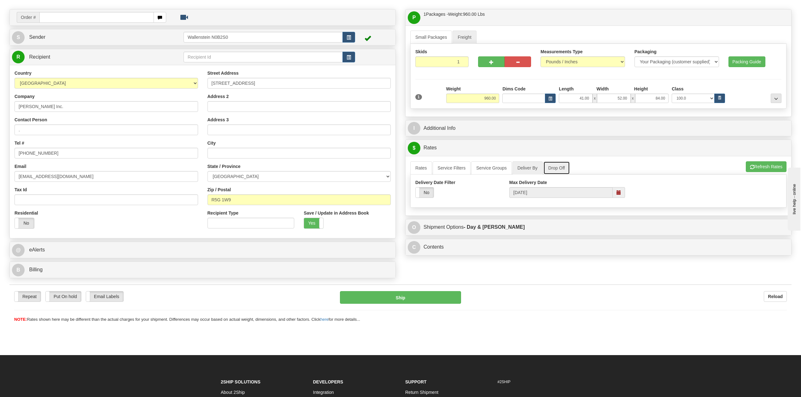
click at [554, 172] on link "Drop Off" at bounding box center [556, 167] width 27 height 13
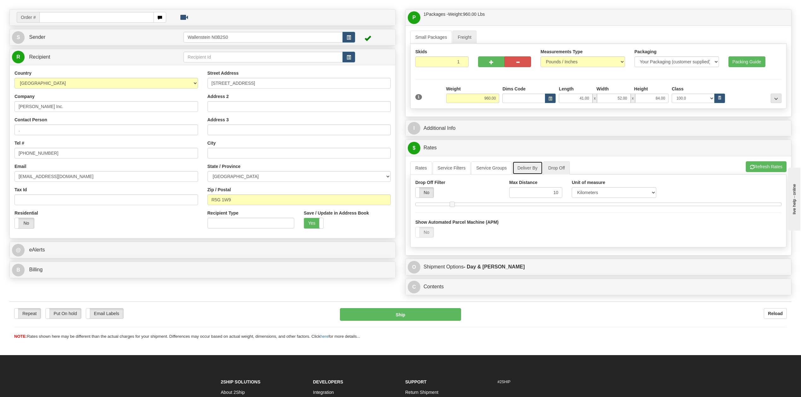
click at [520, 171] on link "Deliver By" at bounding box center [528, 167] width 30 height 13
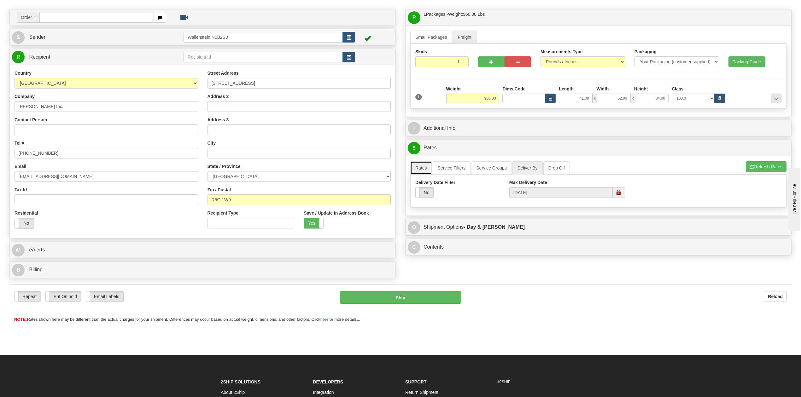
drag, startPoint x: 423, startPoint y: 172, endPoint x: 439, endPoint y: 177, distance: 16.9
click at [423, 172] on link "Rates" at bounding box center [421, 167] width 22 height 13
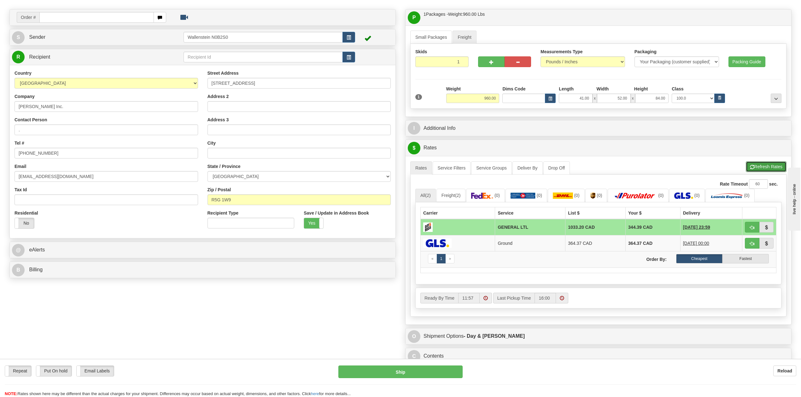
click at [760, 171] on button "Refresh Rates" at bounding box center [766, 166] width 41 height 11
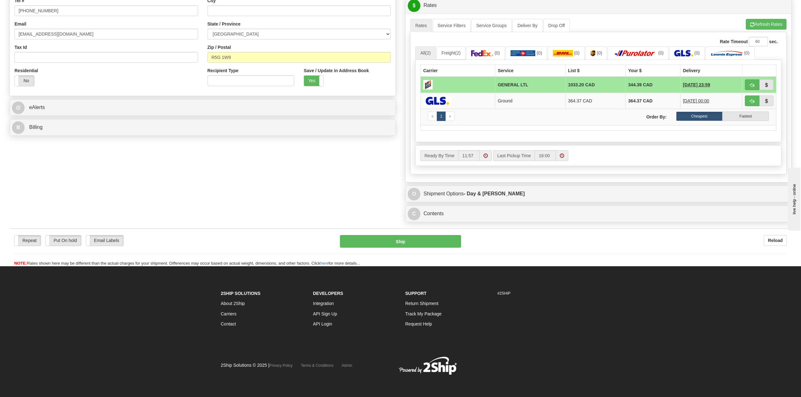
scroll to position [190, 0]
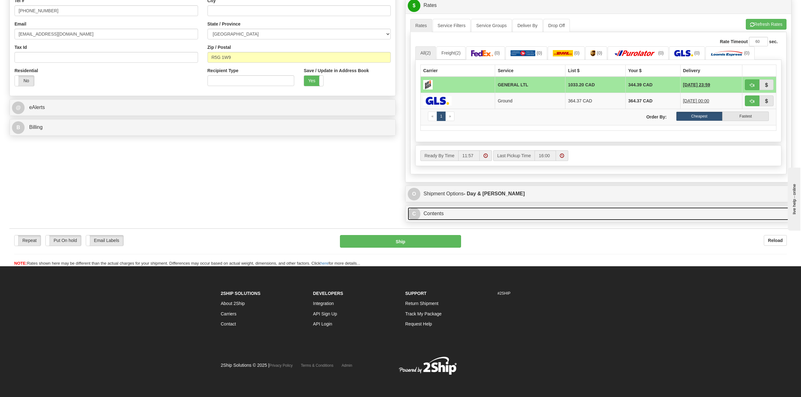
click at [510, 212] on link "C Contents" at bounding box center [598, 214] width 381 height 13
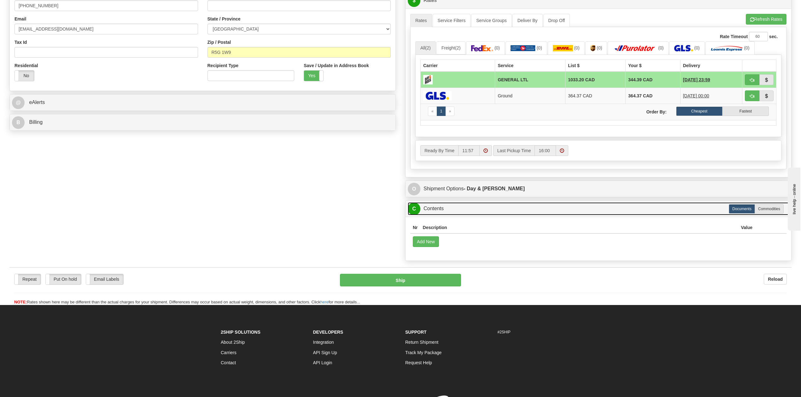
click at [510, 212] on link "C Contents" at bounding box center [598, 208] width 381 height 13
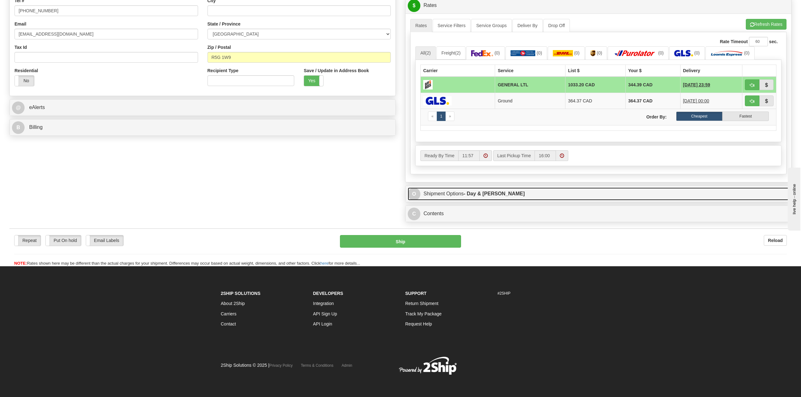
click at [510, 195] on link "O Shipment Options - Day & Ross" at bounding box center [598, 194] width 381 height 13
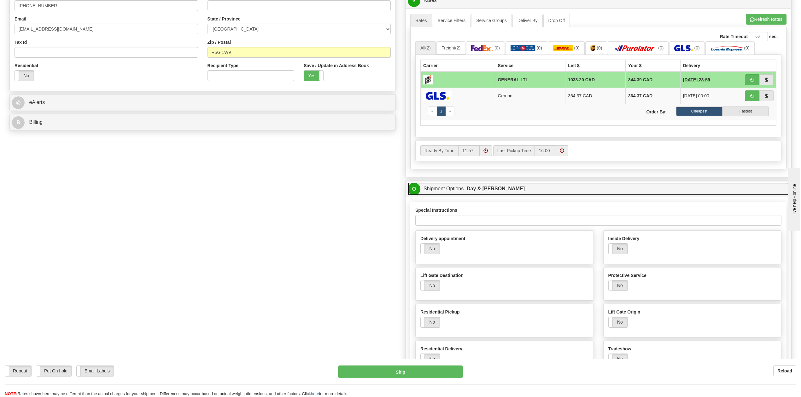
click at [474, 191] on strong "- Day & Ross" at bounding box center [494, 188] width 61 height 5
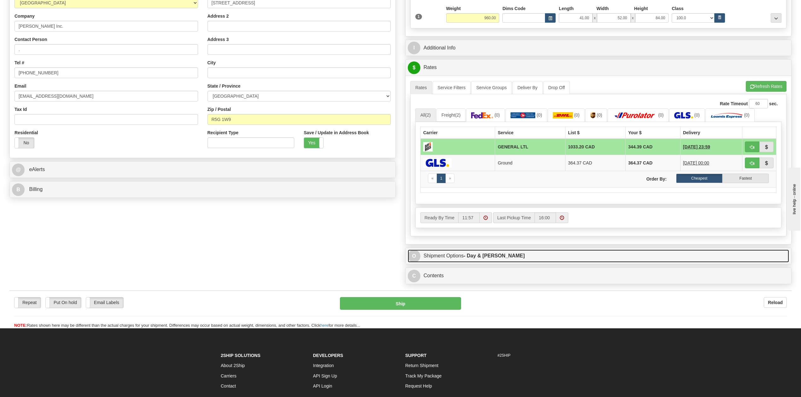
scroll to position [62, 0]
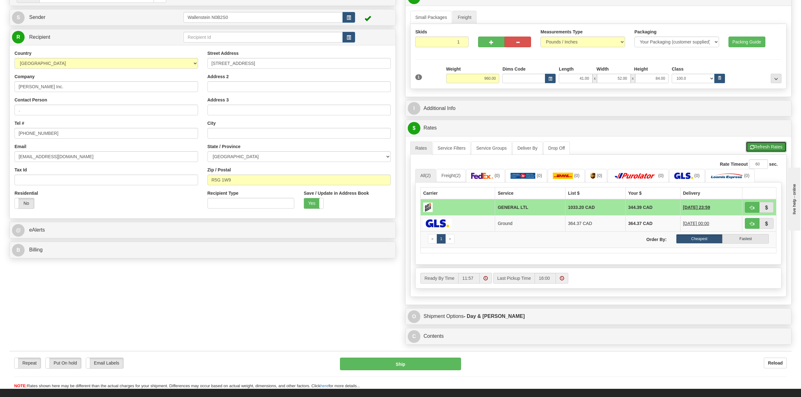
click at [747, 148] on button "Refresh Rates" at bounding box center [766, 147] width 41 height 11
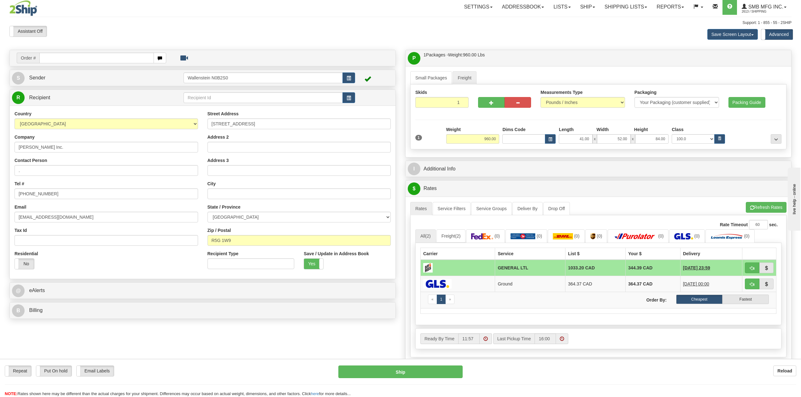
scroll to position [0, 0]
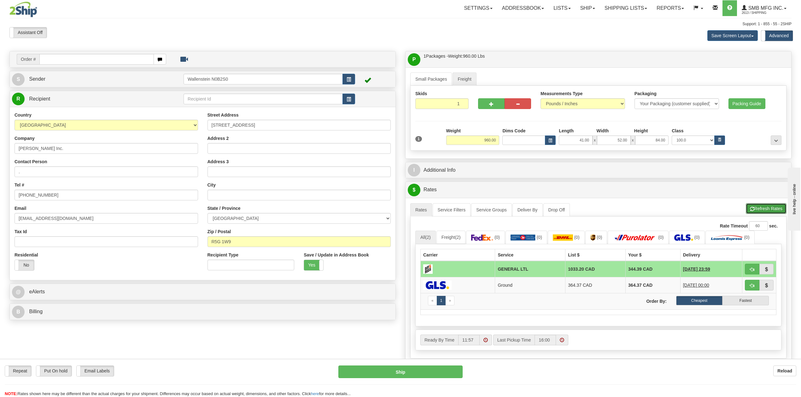
click at [766, 213] on button "Refresh Rates" at bounding box center [766, 208] width 41 height 11
click at [452, 244] on link "Freight (2)" at bounding box center [451, 237] width 29 height 13
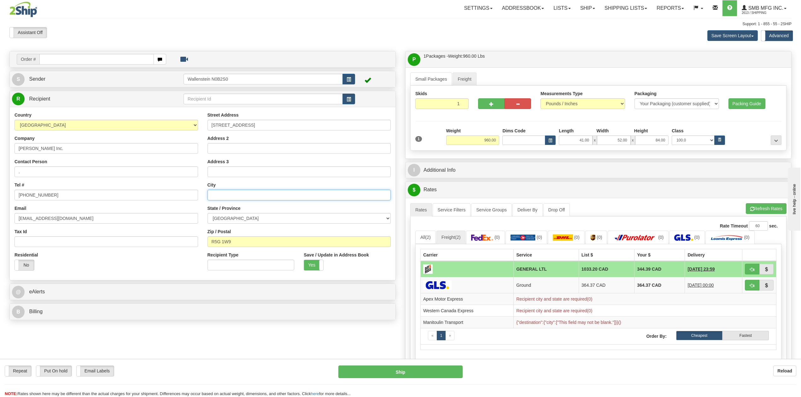
click at [233, 197] on input "text" at bounding box center [300, 195] width 184 height 11
type input "Steinbach"
click at [762, 210] on button "Refresh Rates" at bounding box center [766, 208] width 41 height 11
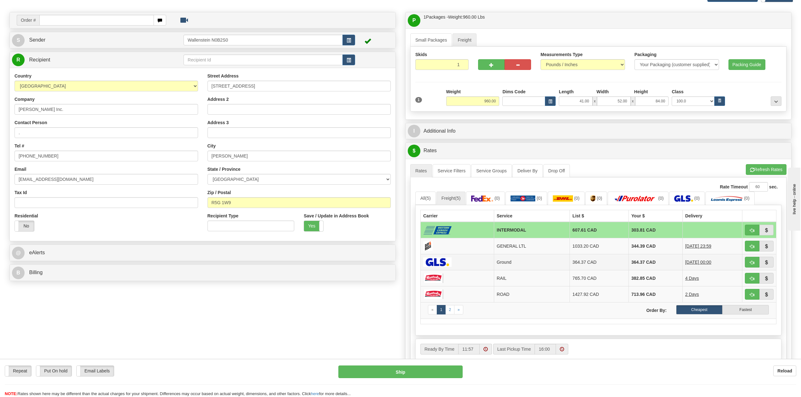
scroll to position [42, 0]
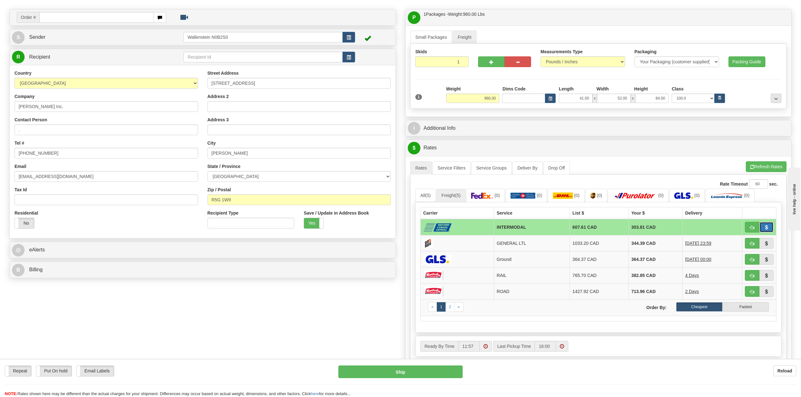
click at [766, 230] on span "button" at bounding box center [766, 228] width 4 height 4
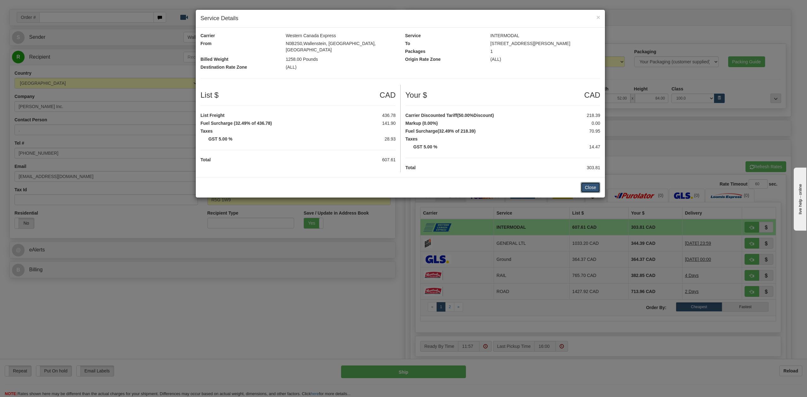
click at [593, 182] on button "Close" at bounding box center [591, 187] width 20 height 11
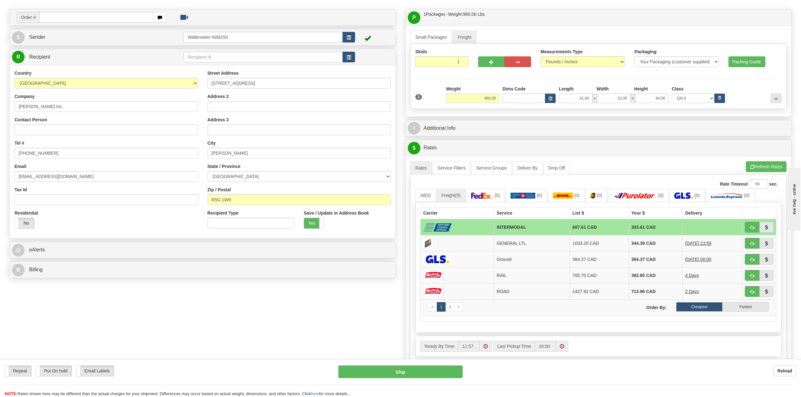
click at [774, 161] on div "A change has been made which could impact your rate estimate. To ensure the est…" at bounding box center [599, 264] width 386 height 217
click at [769, 168] on button "Refresh Rates" at bounding box center [766, 166] width 41 height 11
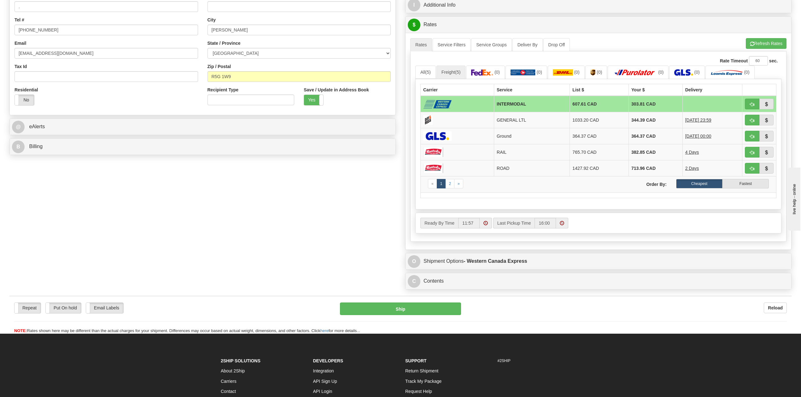
scroll to position [168, 0]
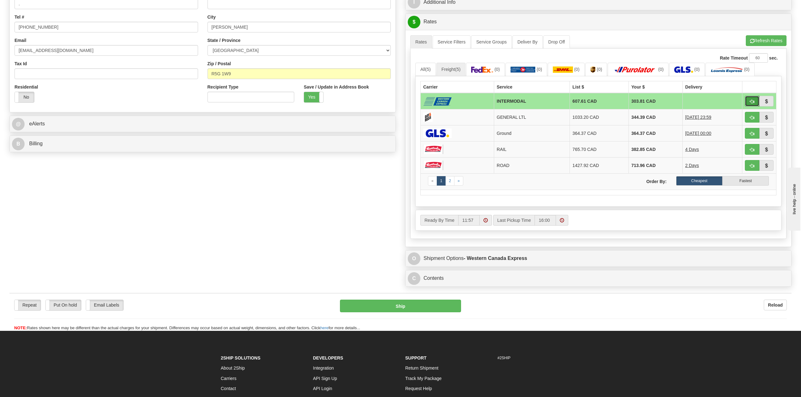
click at [748, 101] on button "button" at bounding box center [752, 101] width 15 height 11
type input "INTERMODAL"
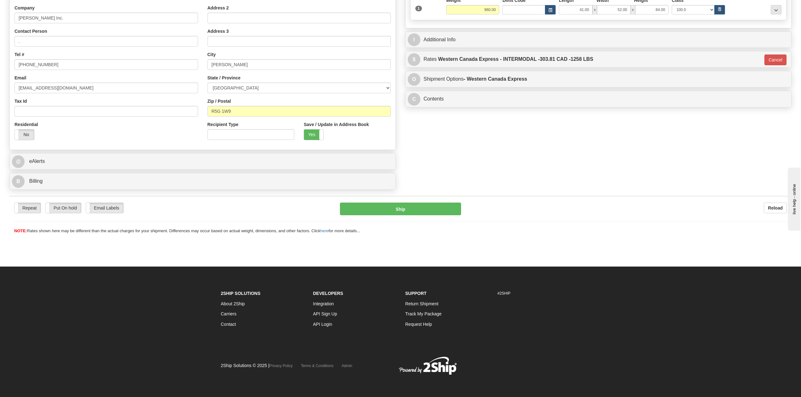
scroll to position [131, 0]
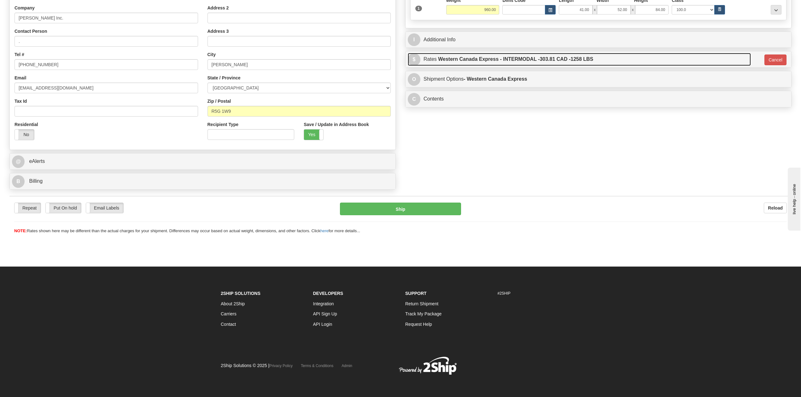
click at [626, 59] on link "$ Rates Western Canada Express - INTERMODAL - 303.81 CAD - 1258 LBS" at bounding box center [579, 59] width 343 height 13
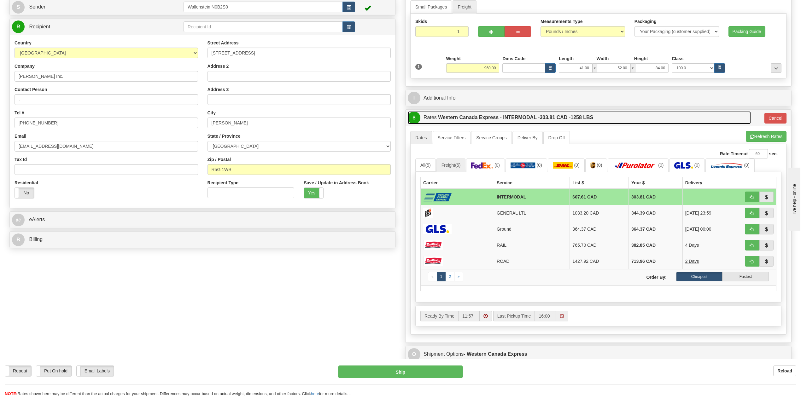
scroll to position [47, 0]
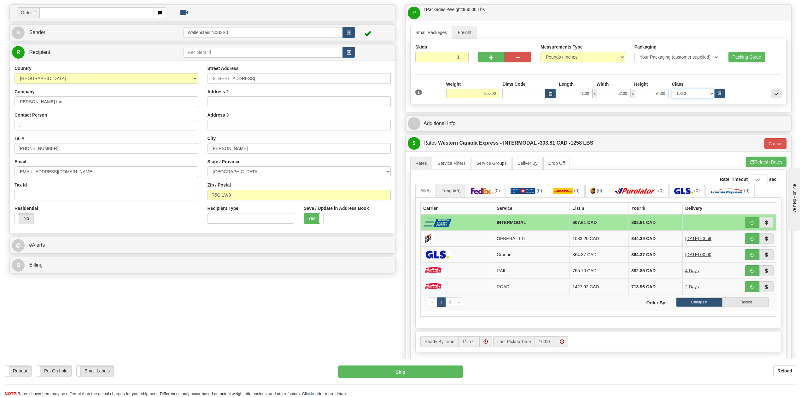
click at [703, 94] on select "N/A 50.0 55.0 60.0 65.0 70.0 85.0 92.5 100.0 125.0 175.0 250.0 300.0 400.0" at bounding box center [693, 93] width 43 height 9
select select "60.0"
click at [672, 90] on select "N/A 50.0 55.0 60.0 65.0 70.0 85.0 92.5 100.0 125.0 175.0 250.0 300.0 400.0" at bounding box center [693, 93] width 43 height 9
click at [771, 163] on button "Refresh Rates" at bounding box center [766, 162] width 41 height 11
type input "INTERMODAL"
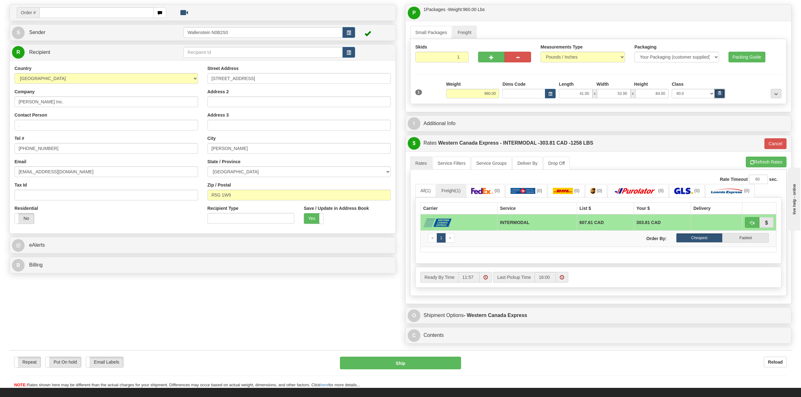
click at [719, 93] on icon "button" at bounding box center [720, 92] width 2 height 3
click at [713, 95] on select "N/A 50.0 55.0 60.0 65.0 70.0 85.0 92.5 100.0 125.0 175.0 250.0 300.0 400.0" at bounding box center [693, 93] width 43 height 9
select select "50.0"
click at [672, 90] on select "N/A 50.0 55.0 60.0 65.0 70.0 85.0 92.5 100.0 125.0 175.0 250.0 300.0 400.0" at bounding box center [693, 93] width 43 height 9
click at [770, 161] on button "Refresh Rates" at bounding box center [766, 162] width 41 height 11
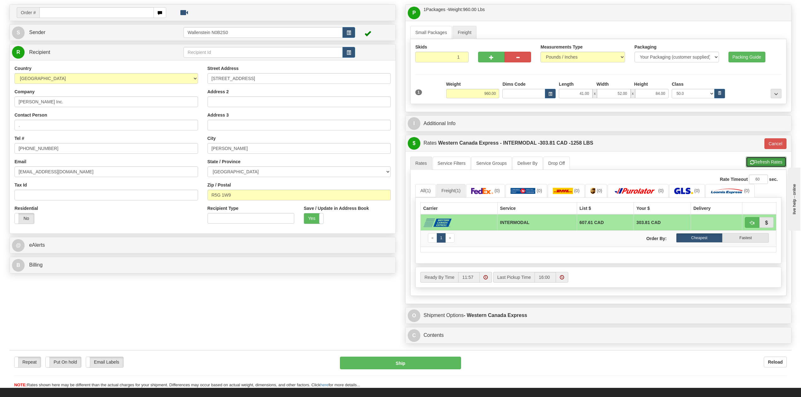
type input "INTERMODAL"
click at [710, 95] on select "N/A 50.0 55.0 60.0 65.0 70.0 85.0 92.5 100.0 125.0 175.0 250.0 300.0 400.0" at bounding box center [693, 93] width 43 height 9
select select
click at [672, 90] on select "N/A 50.0 55.0 60.0 65.0 70.0 85.0 92.5 100.0 125.0 175.0 250.0 300.0 400.0" at bounding box center [693, 93] width 43 height 9
click at [755, 158] on div "A change has been made which could impact your rate estimate. To ensure the est…" at bounding box center [599, 227] width 386 height 153
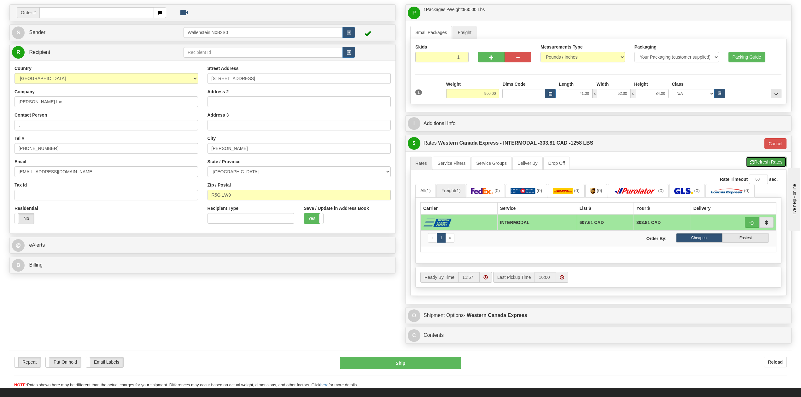
click at [755, 162] on button "Refresh Rates" at bounding box center [766, 162] width 41 height 11
type input "INTERMODAL"
click at [453, 192] on link "Freight (1)" at bounding box center [451, 190] width 29 height 13
click at [425, 196] on link "All (1)" at bounding box center [425, 190] width 21 height 13
click at [771, 142] on button "Cancel" at bounding box center [776, 143] width 22 height 11
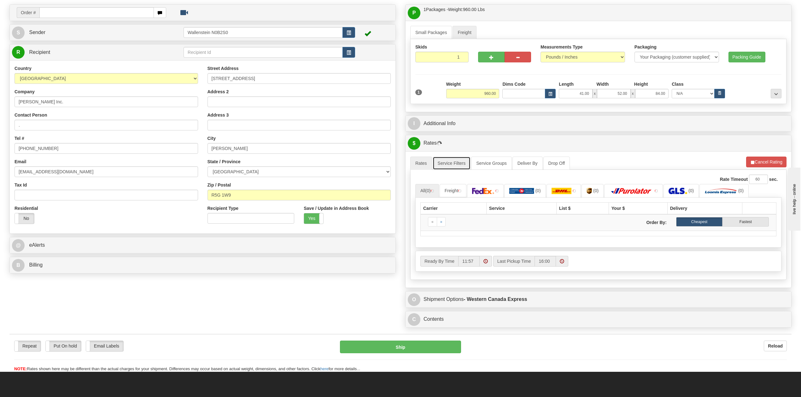
click at [455, 165] on link "Service Filters" at bounding box center [452, 163] width 38 height 13
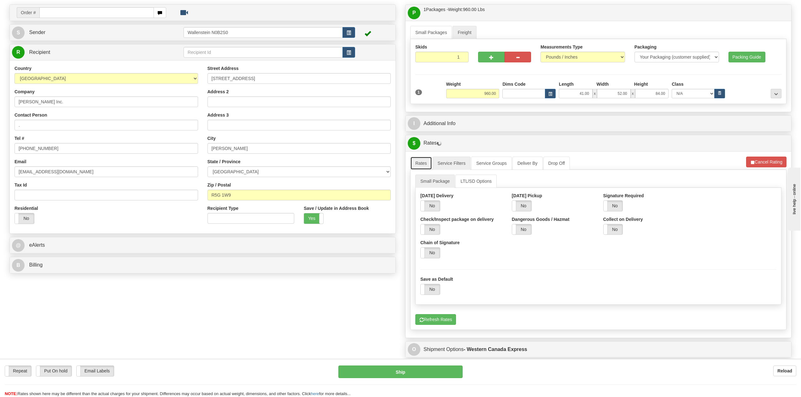
click at [423, 164] on link "Rates" at bounding box center [421, 163] width 22 height 13
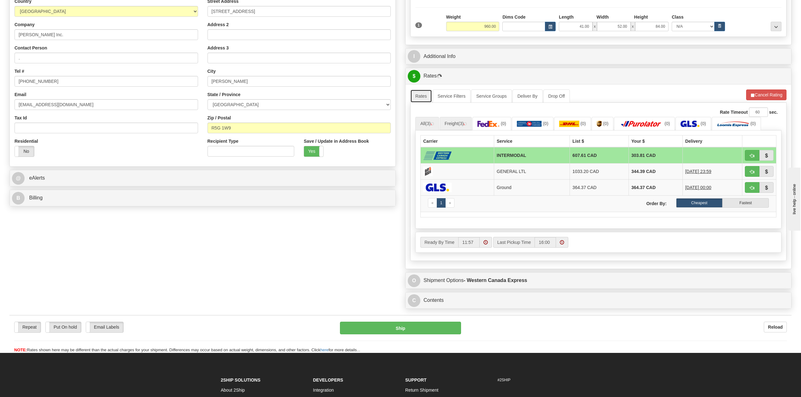
scroll to position [131, 0]
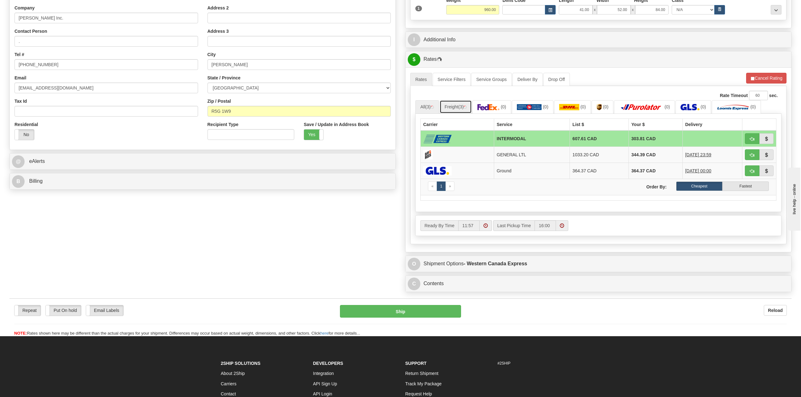
click at [462, 113] on link "Freight (3)" at bounding box center [456, 106] width 32 height 13
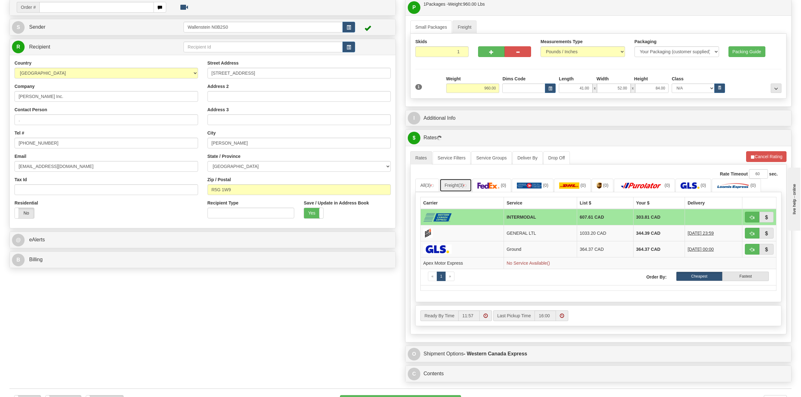
scroll to position [47, 0]
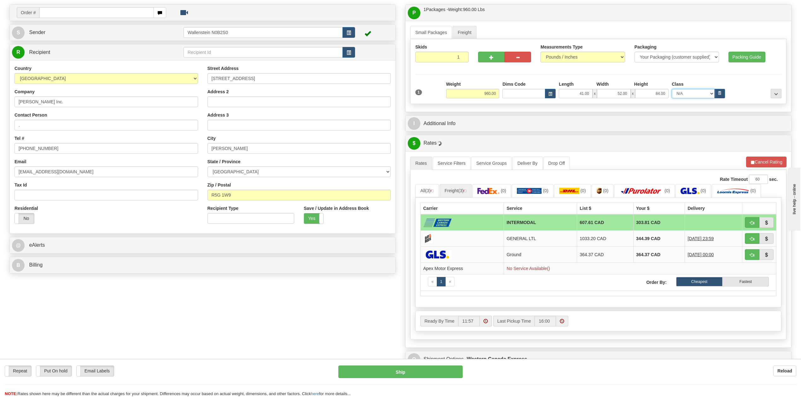
click at [709, 95] on select "N/A 50.0 55.0 60.0 65.0 70.0 85.0 92.5 100.0 125.0 175.0 250.0 300.0 400.0" at bounding box center [693, 93] width 43 height 9
select select "400.0"
click at [672, 90] on select "N/A 50.0 55.0 60.0 65.0 70.0 85.0 92.5 100.0 125.0 175.0 250.0 300.0 400.0" at bounding box center [693, 93] width 43 height 9
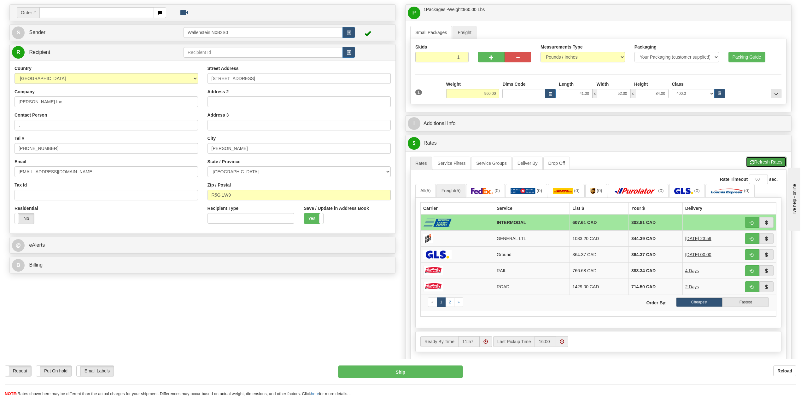
click at [762, 162] on button "Refresh Rates" at bounding box center [766, 162] width 41 height 11
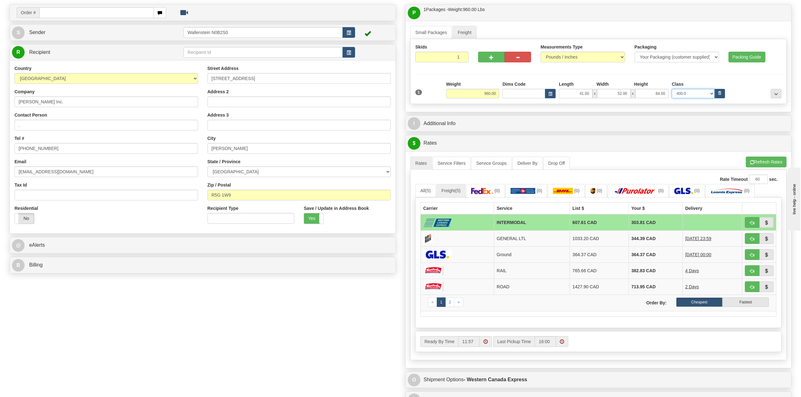
click at [706, 94] on select "N/A 50.0 55.0 60.0 65.0 70.0 85.0 92.5 100.0 125.0 175.0 250.0 300.0 400.0" at bounding box center [693, 93] width 43 height 9
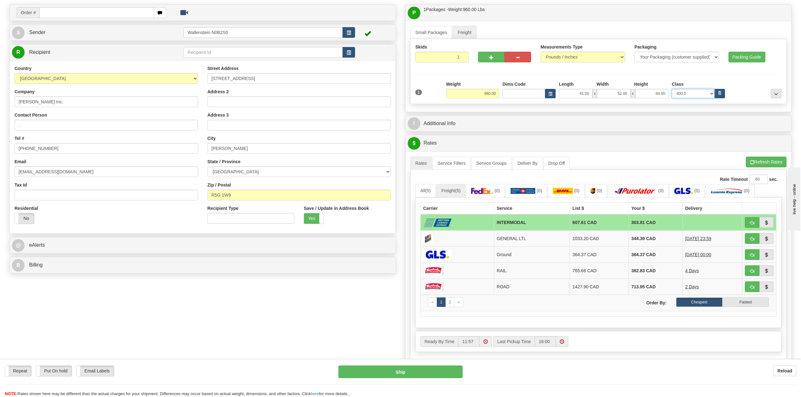
click at [672, 90] on select "N/A 50.0 55.0 60.0 65.0 70.0 85.0 92.5 100.0 125.0 175.0 250.0 300.0 400.0" at bounding box center [693, 93] width 43 height 9
click at [757, 158] on div "A change has been made which could impact your rate estimate. To ensure the est…" at bounding box center [599, 259] width 386 height 217
click at [756, 163] on button "Refresh Rates" at bounding box center [766, 162] width 41 height 11
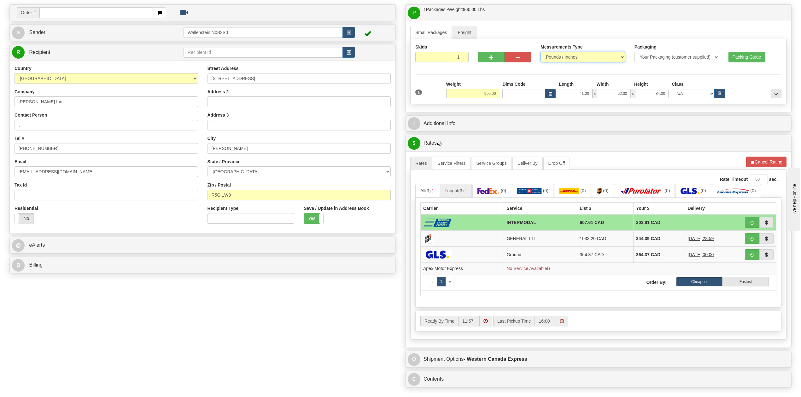
click at [548, 57] on select "Pounds / Inches Kilograms / Centimeters" at bounding box center [583, 57] width 85 height 11
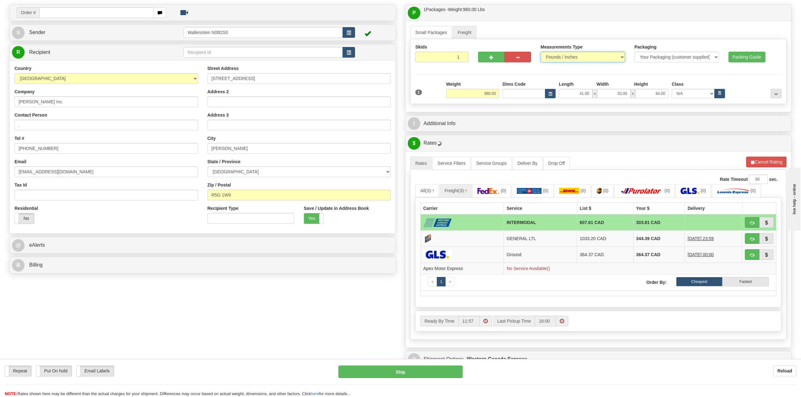
click at [548, 57] on select "Pounds / Inches Kilograms / Centimeters" at bounding box center [583, 57] width 85 height 11
click at [471, 30] on link "Freight" at bounding box center [465, 32] width 24 height 13
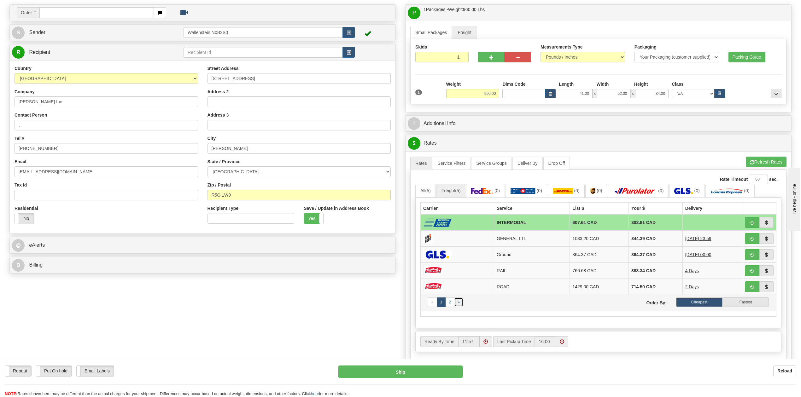
click at [458, 307] on link "»" at bounding box center [458, 302] width 9 height 9
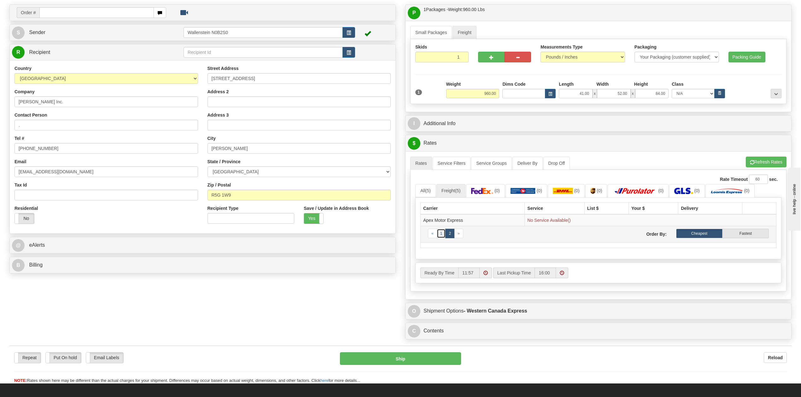
click at [440, 238] on link "1" at bounding box center [441, 233] width 9 height 9
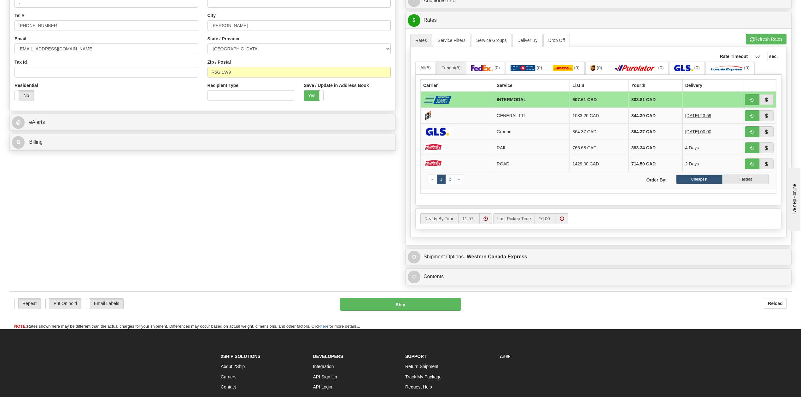
scroll to position [173, 0]
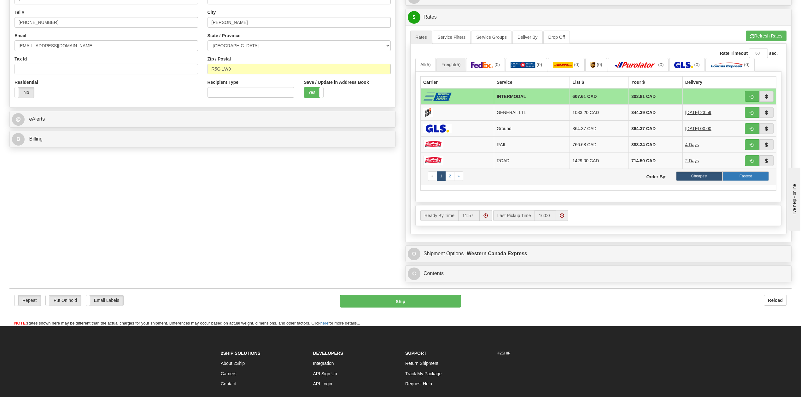
click at [744, 181] on label "Fastest" at bounding box center [746, 176] width 46 height 9
click at [708, 181] on label "Cheapest" at bounding box center [699, 176] width 46 height 9
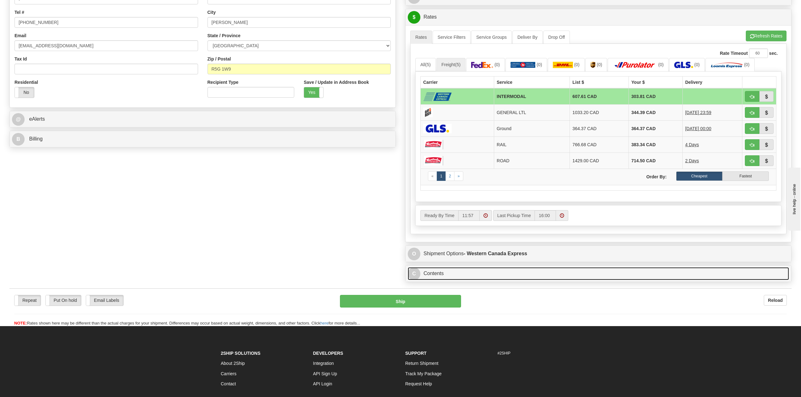
click at [536, 274] on link "C Contents" at bounding box center [598, 273] width 381 height 13
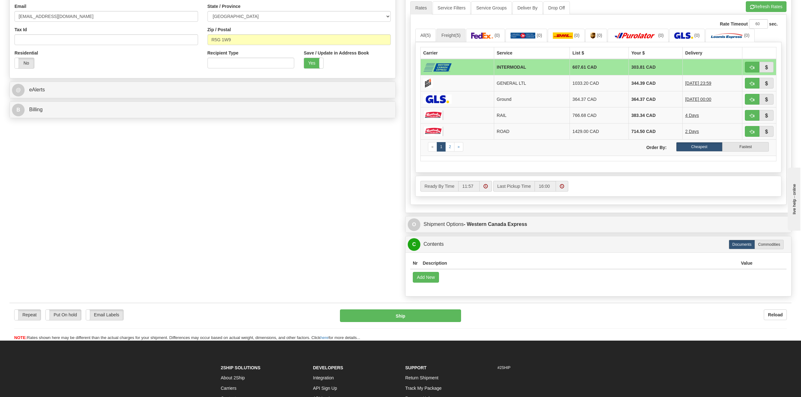
scroll to position [199, 0]
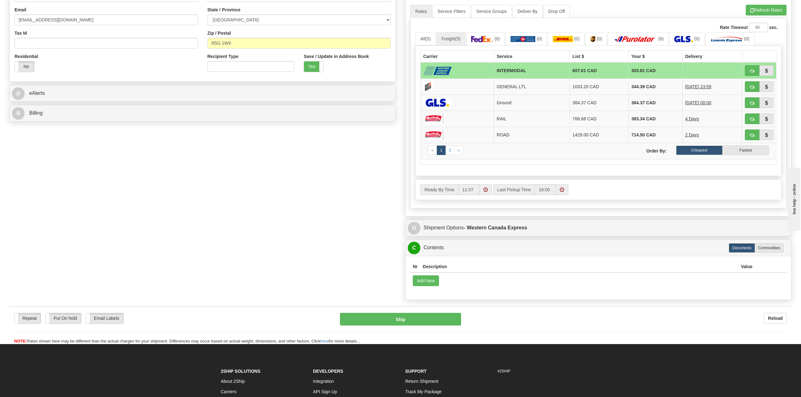
click at [492, 226] on div "O Shipment Options - Western Canada Express" at bounding box center [599, 228] width 386 height 16
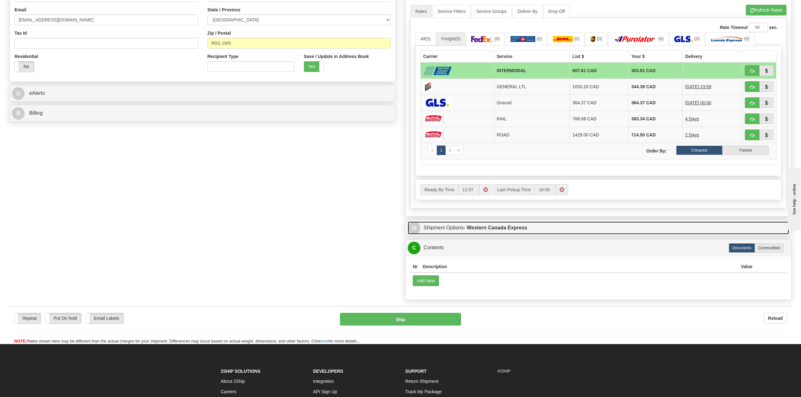
click at [495, 230] on strong "- Western Canada Express" at bounding box center [496, 227] width 64 height 5
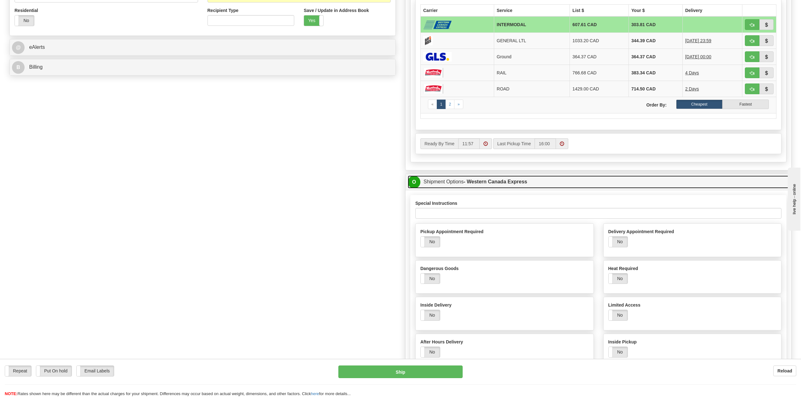
scroll to position [241, 0]
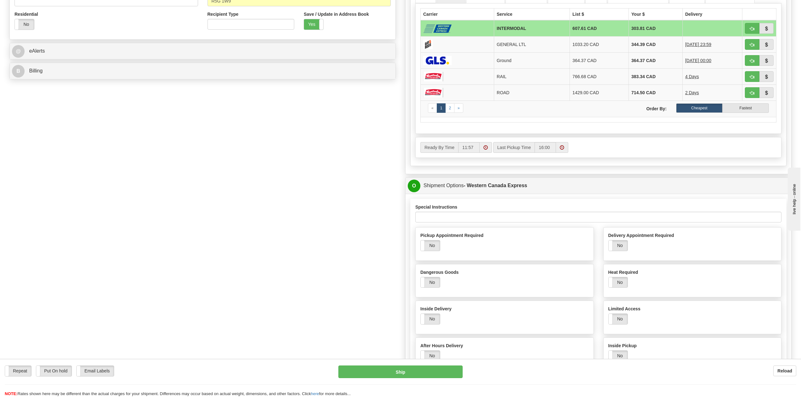
click at [440, 251] on div "Yes No" at bounding box center [430, 245] width 20 height 11
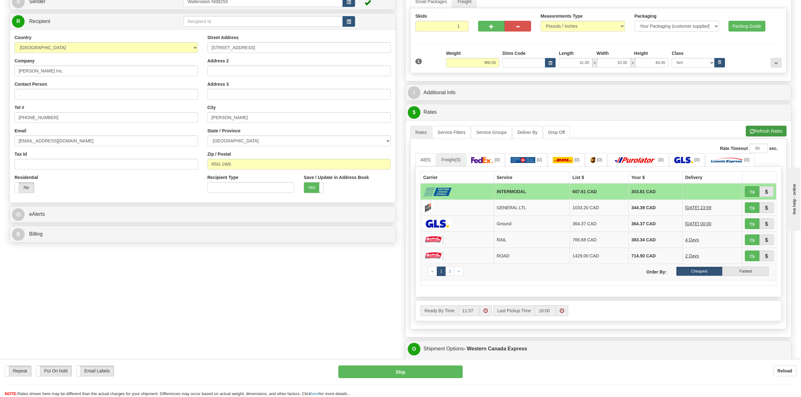
scroll to position [73, 0]
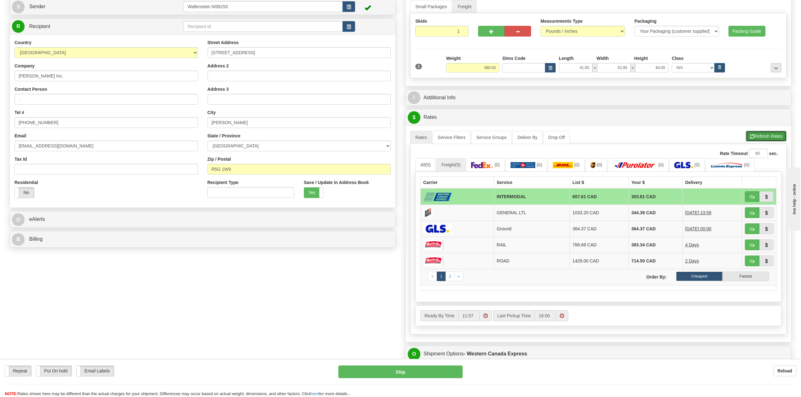
click at [765, 134] on button "Refresh Rates" at bounding box center [766, 136] width 41 height 11
click at [715, 68] on button "button" at bounding box center [719, 67] width 11 height 9
select select "100.0"
click at [765, 138] on button "Refresh Rates" at bounding box center [766, 136] width 41 height 11
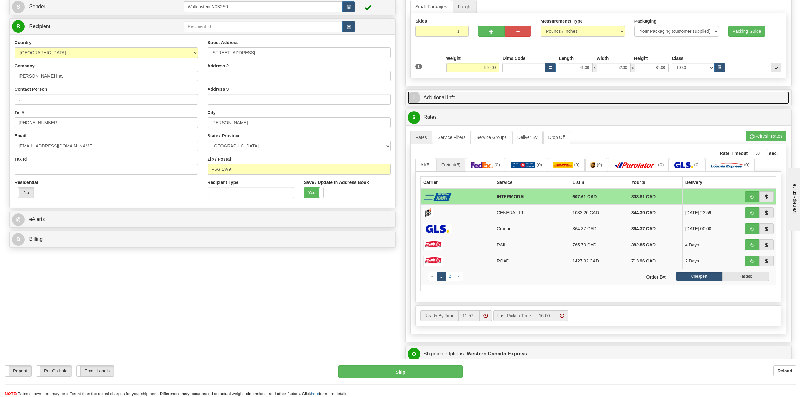
click at [471, 97] on link "I Additional Info" at bounding box center [598, 97] width 381 height 13
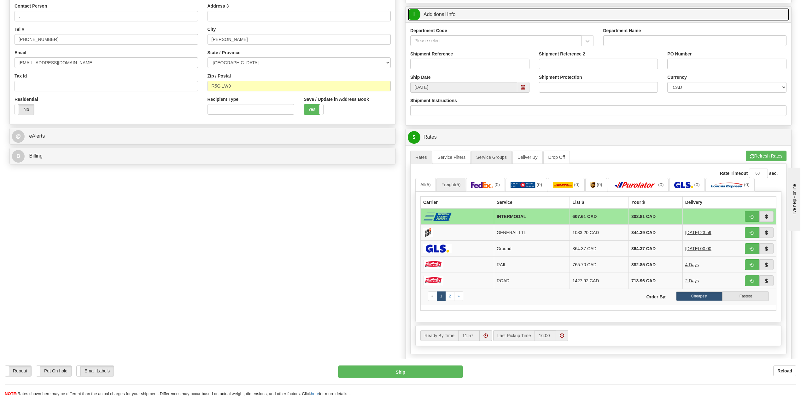
scroll to position [157, 0]
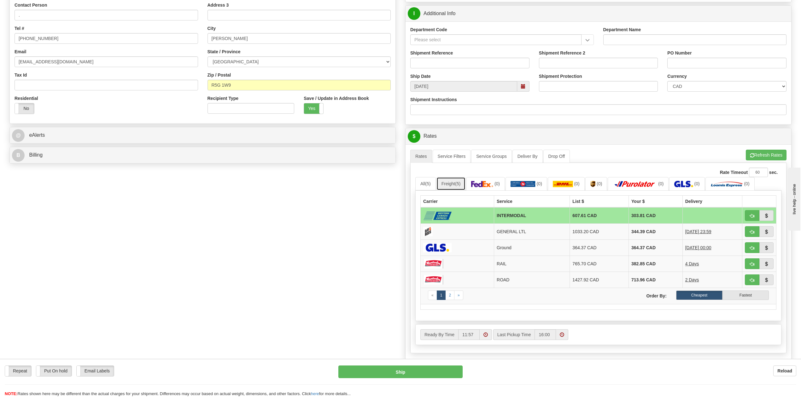
click at [454, 187] on link "Freight (5)" at bounding box center [451, 183] width 29 height 13
click at [491, 340] on span at bounding box center [486, 335] width 12 height 11
click at [491, 285] on span at bounding box center [488, 276] width 17 height 17
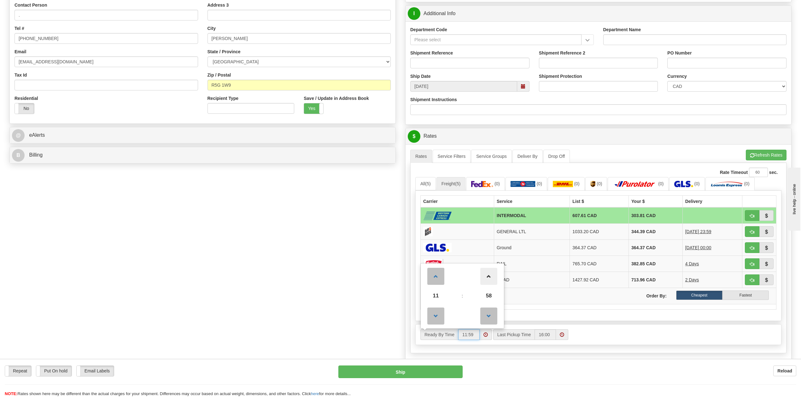
type input "12:00"
click at [558, 337] on span at bounding box center [562, 335] width 12 height 11
click at [509, 317] on span at bounding box center [508, 316] width 17 height 17
click at [506, 323] on span at bounding box center [508, 316] width 17 height 17
click at [514, 285] on span at bounding box center [508, 276] width 17 height 17
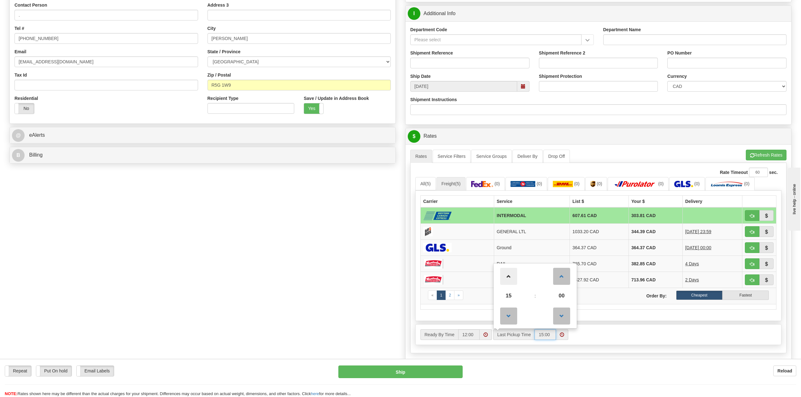
click at [514, 285] on span at bounding box center [508, 276] width 17 height 17
click at [511, 285] on span at bounding box center [508, 276] width 17 height 17
type input "17:00"
click at [640, 332] on div "Ready By Time 12:00 Last Pickup Time 17 : 00 00 01 02 03 04 05 06 07" at bounding box center [599, 335] width 366 height 20
click at [751, 156] on span "button" at bounding box center [752, 156] width 4 height 4
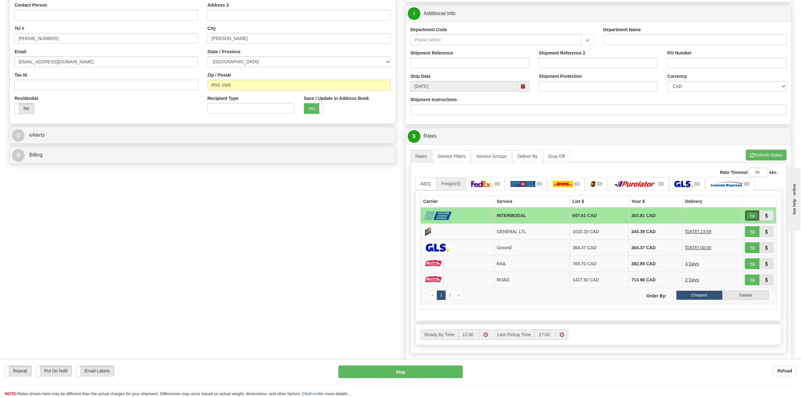
click at [749, 220] on button "button" at bounding box center [752, 215] width 15 height 11
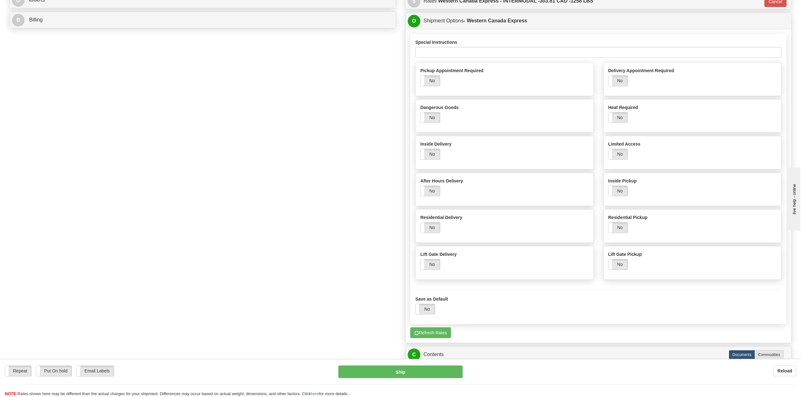
scroll to position [314, 0]
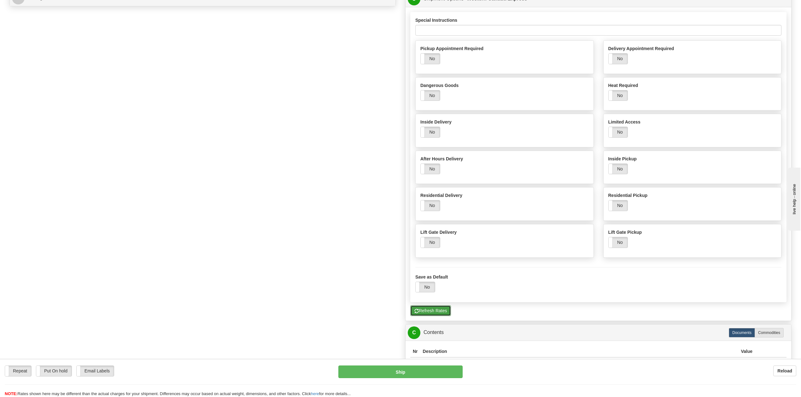
click at [430, 315] on button "Refresh Rates" at bounding box center [430, 311] width 41 height 11
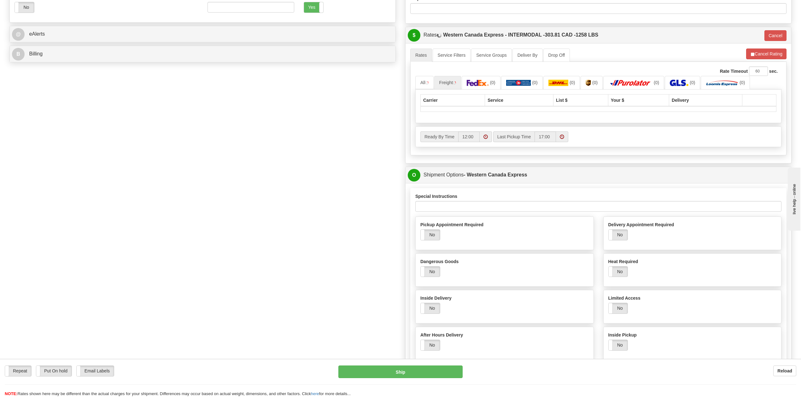
scroll to position [188, 0]
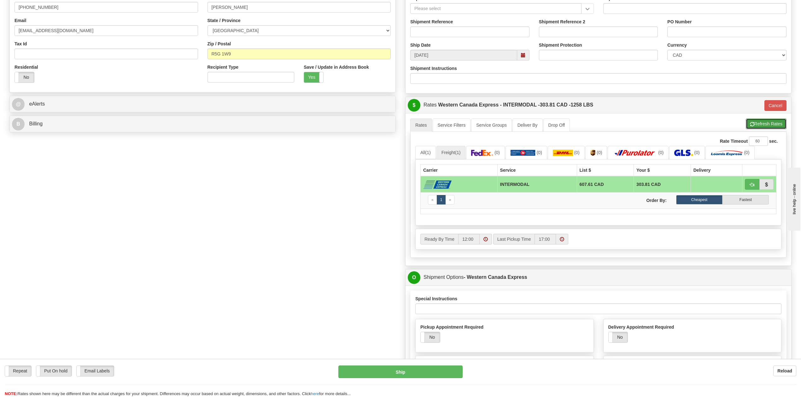
click at [764, 126] on button "Refresh Rates" at bounding box center [766, 124] width 41 height 11
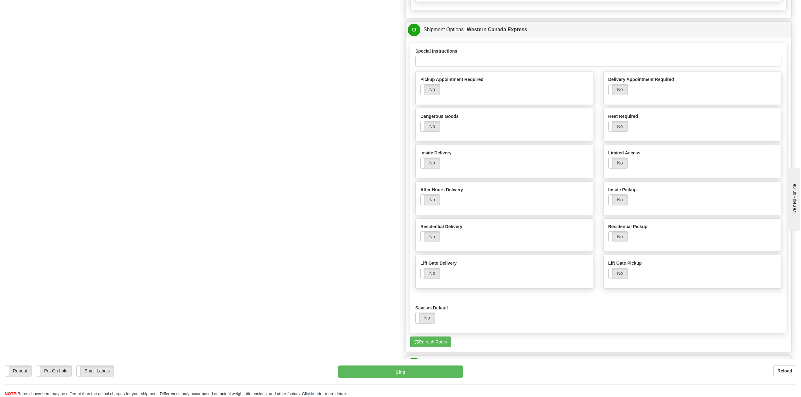
scroll to position [440, 0]
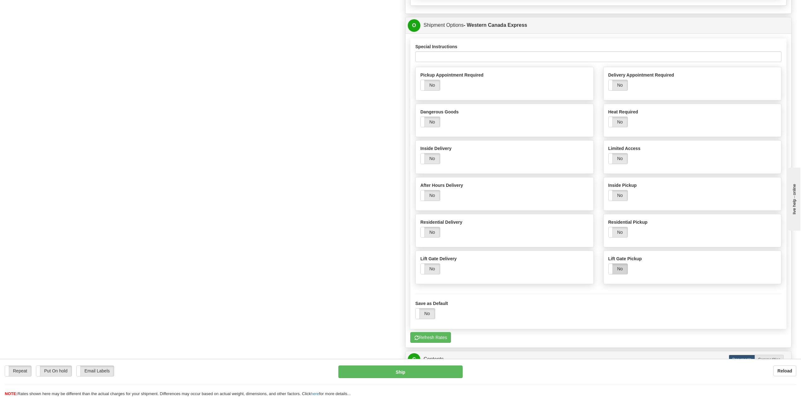
click at [626, 272] on label "No" at bounding box center [618, 269] width 19 height 10
click at [433, 273] on label "No" at bounding box center [430, 269] width 19 height 10
click at [433, 337] on div "Canada Post FedEx DHL Purolator Server Purolator UPS Loomis Server Canpar" at bounding box center [599, 190] width 386 height 314
click at [434, 341] on button "Refresh Rates" at bounding box center [430, 337] width 41 height 11
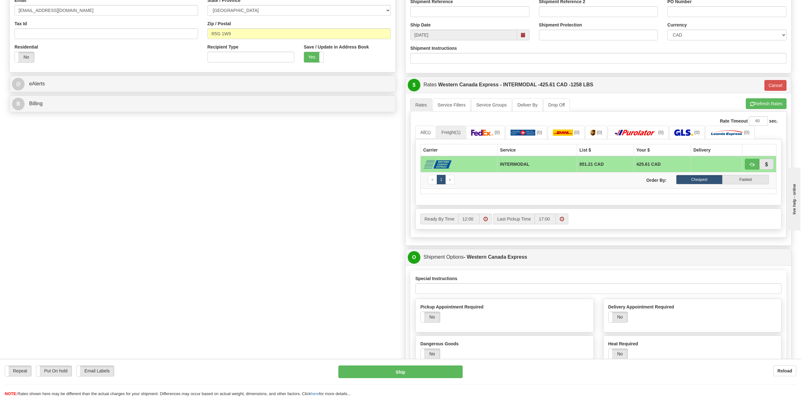
scroll to position [197, 0]
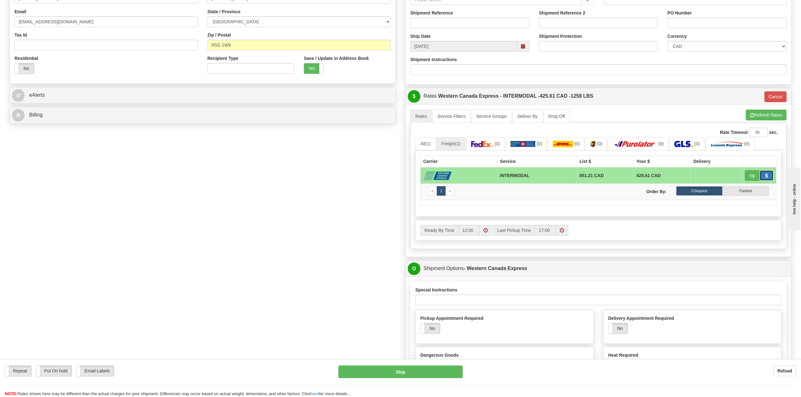
click at [764, 175] on button "button" at bounding box center [767, 175] width 15 height 11
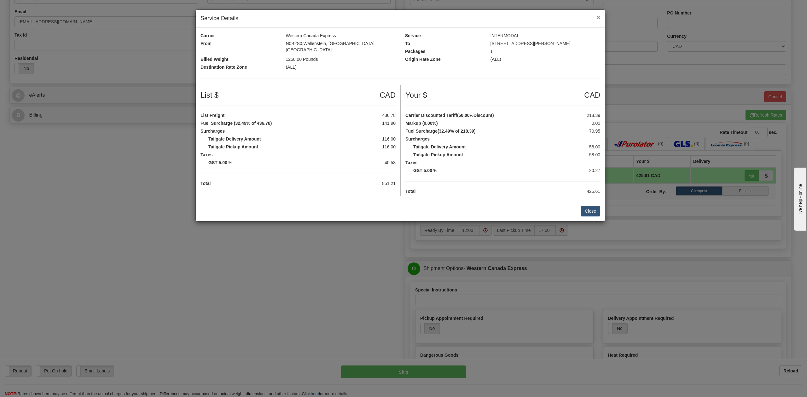
click at [600, 18] on span "×" at bounding box center [599, 17] width 4 height 7
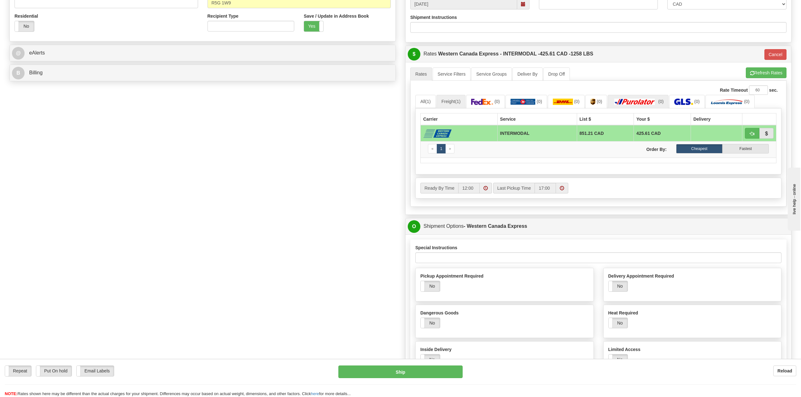
scroll to position [449, 0]
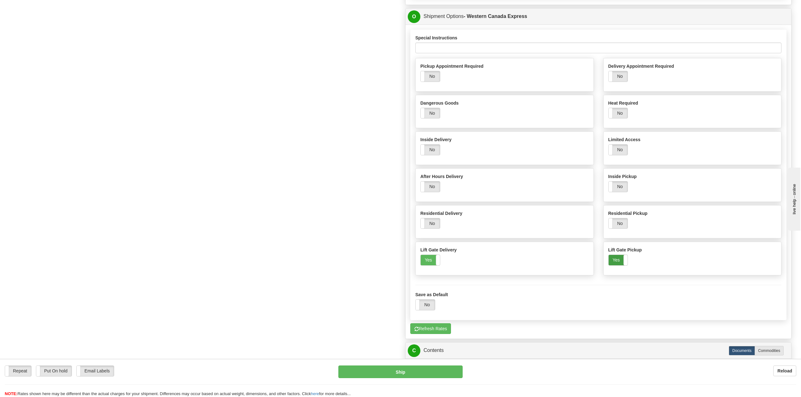
click at [619, 263] on label "Yes" at bounding box center [618, 260] width 19 height 10
click at [426, 261] on div "Yes No" at bounding box center [430, 260] width 20 height 11
click at [426, 225] on label "No" at bounding box center [430, 224] width 19 height 10
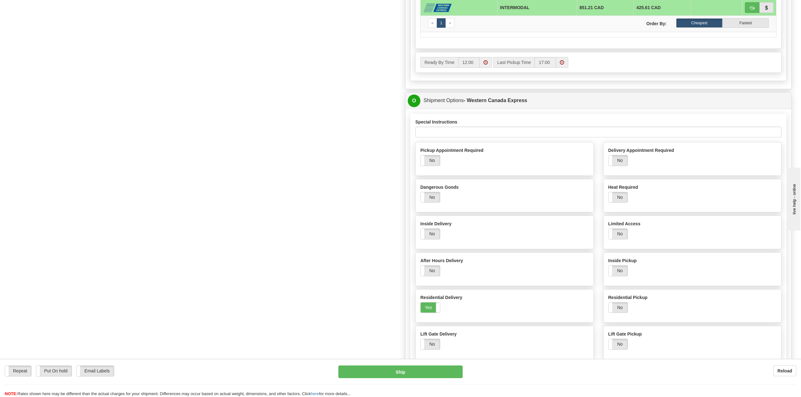
scroll to position [575, 0]
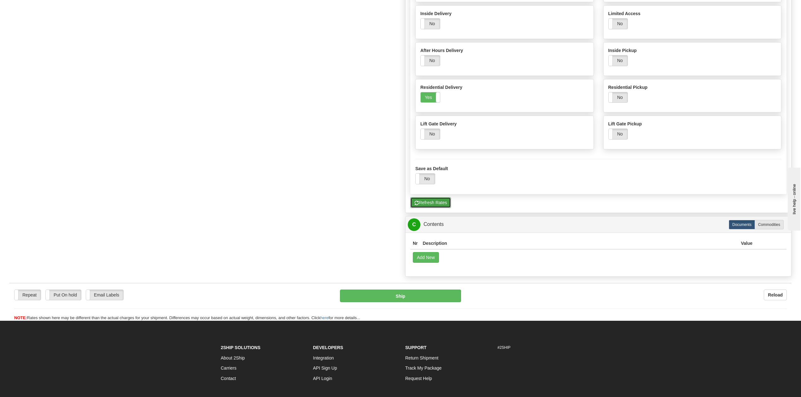
click at [434, 208] on button "Refresh Rates" at bounding box center [430, 202] width 41 height 11
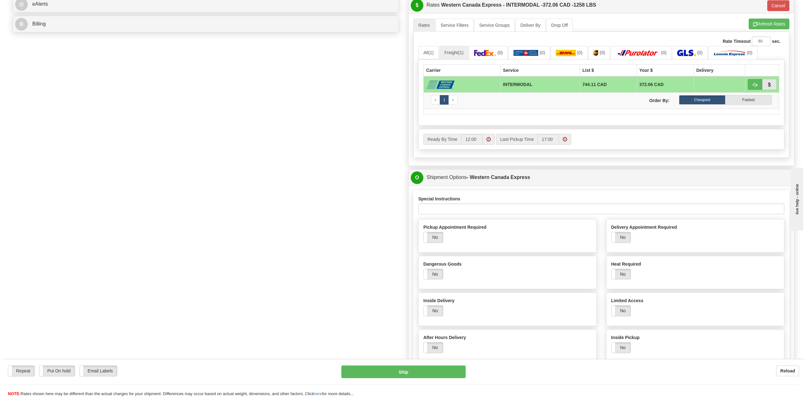
scroll to position [281, 0]
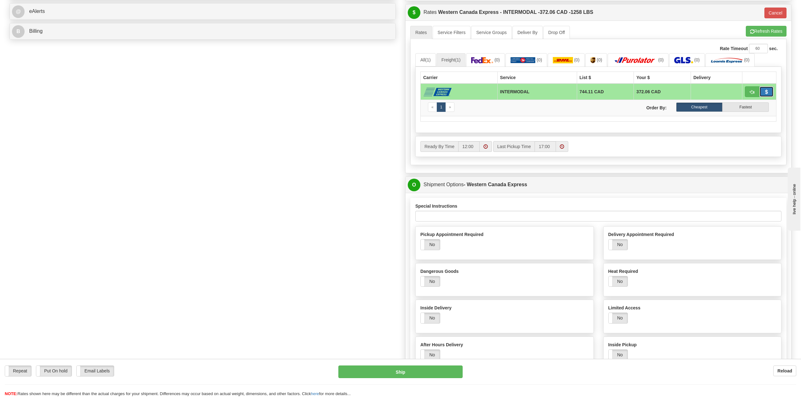
click at [765, 91] on button "button" at bounding box center [767, 91] width 15 height 11
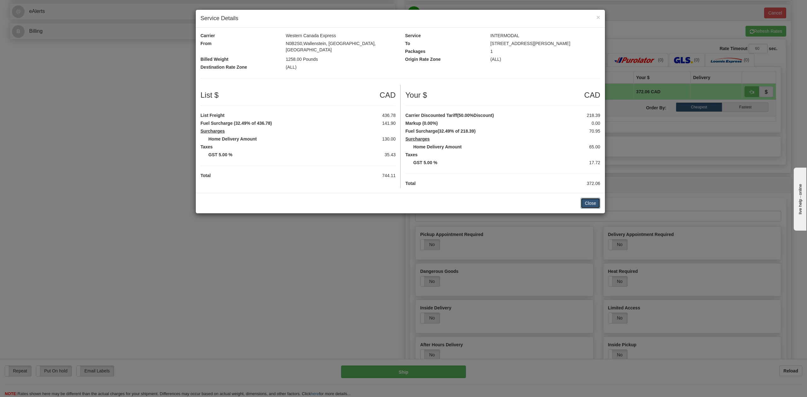
click at [592, 198] on button "Close" at bounding box center [591, 203] width 20 height 11
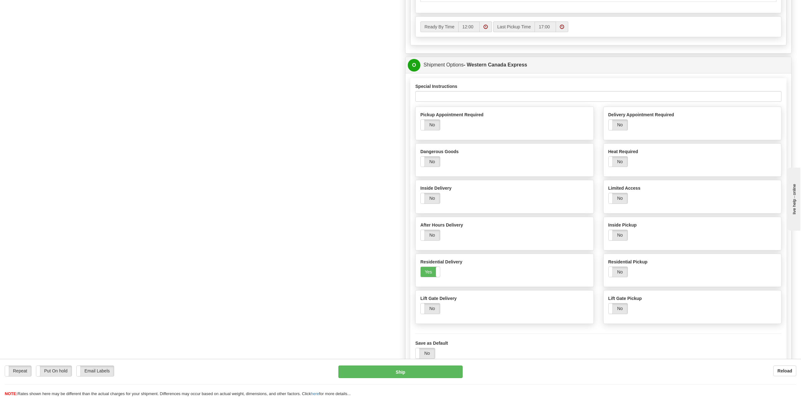
scroll to position [407, 0]
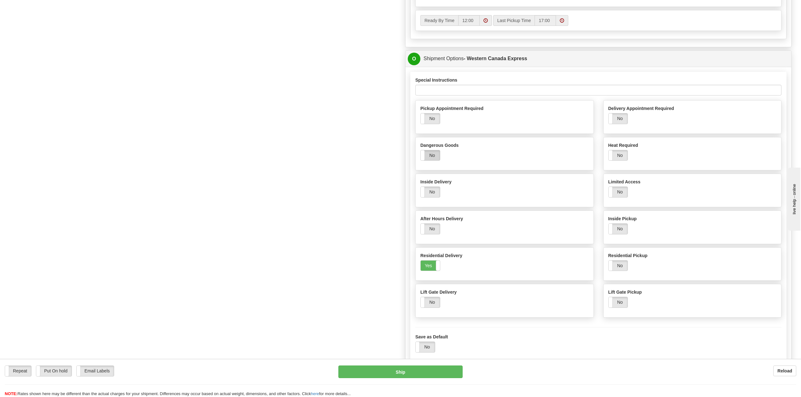
click at [435, 158] on label "No" at bounding box center [430, 155] width 19 height 10
click at [431, 271] on label "Yes" at bounding box center [430, 266] width 19 height 10
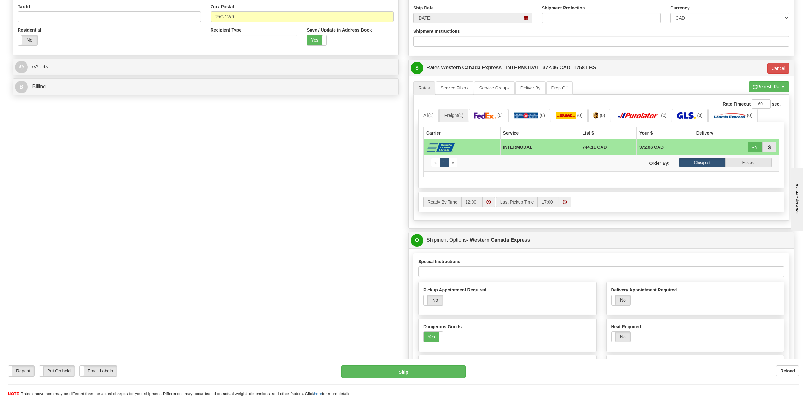
scroll to position [197, 0]
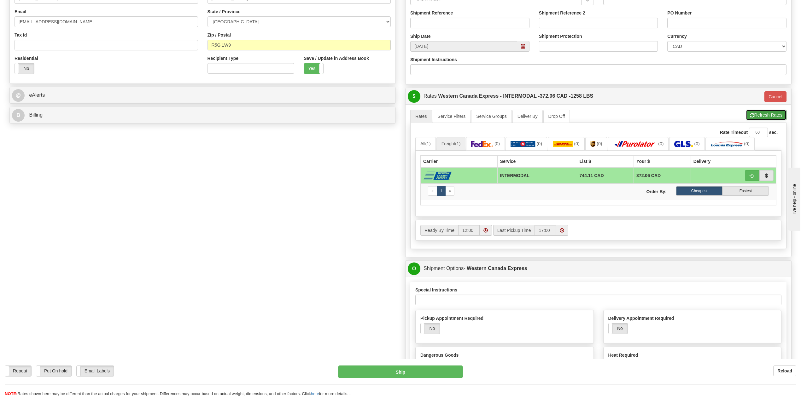
click at [759, 117] on button "Refresh Rates" at bounding box center [766, 115] width 41 height 11
click at [764, 177] on button "button" at bounding box center [767, 175] width 15 height 11
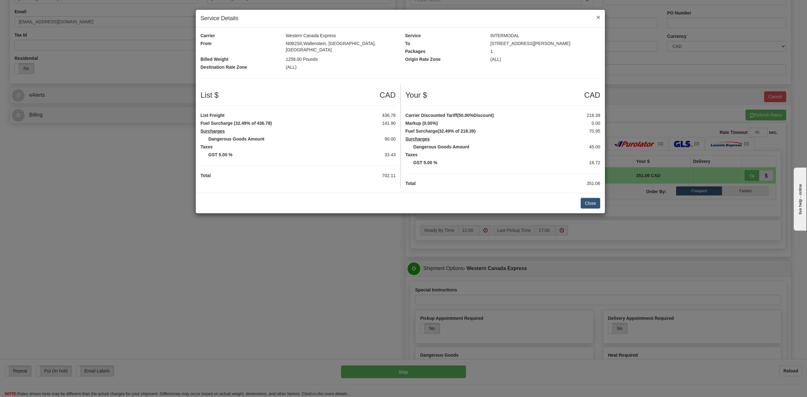
click at [597, 14] on span "×" at bounding box center [599, 17] width 4 height 7
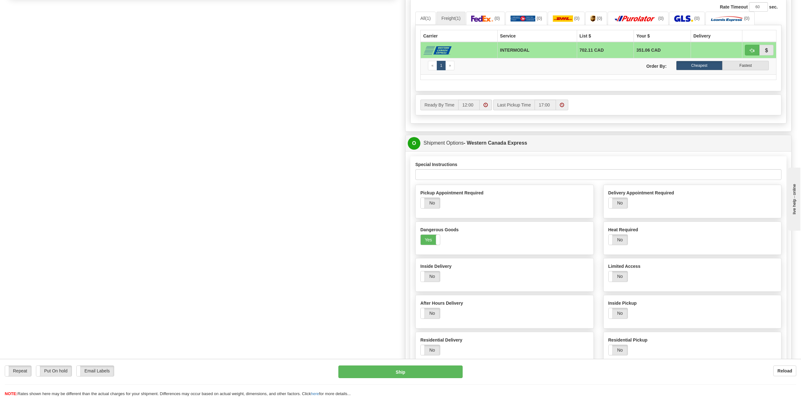
scroll to position [323, 0]
click at [433, 240] on label "Yes" at bounding box center [430, 239] width 19 height 10
click at [620, 245] on label "No" at bounding box center [618, 239] width 19 height 10
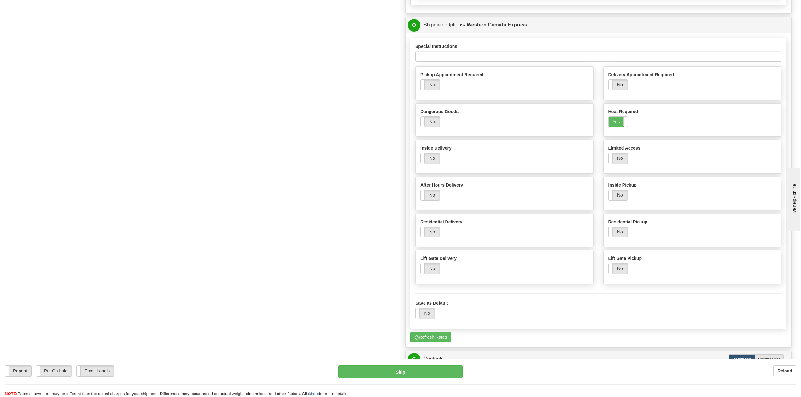
scroll to position [449, 0]
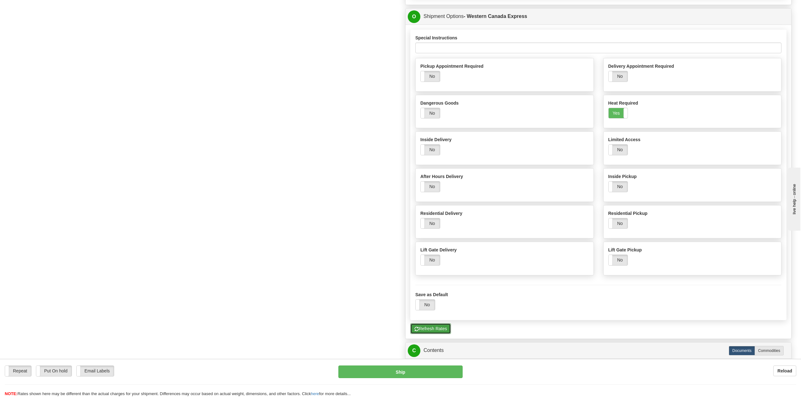
click at [425, 334] on button "Refresh Rates" at bounding box center [430, 329] width 41 height 11
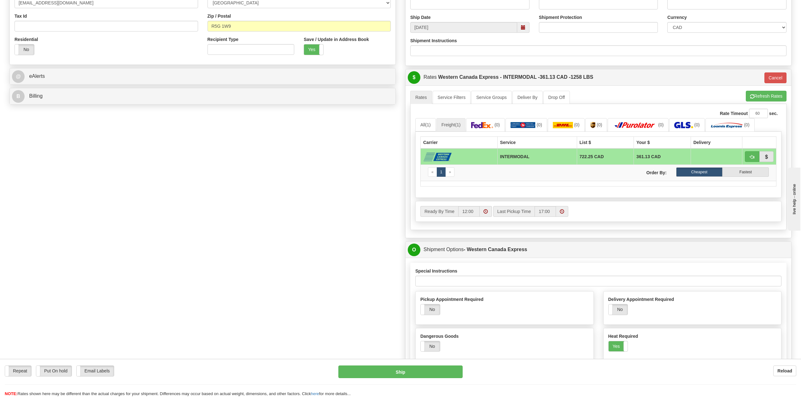
scroll to position [155, 0]
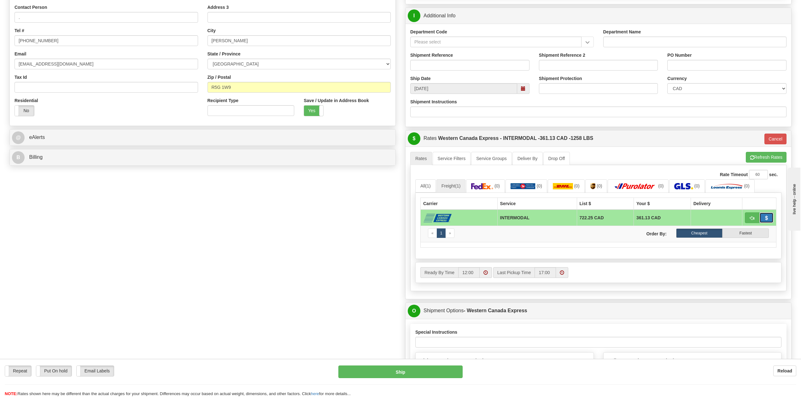
click at [763, 222] on button "button" at bounding box center [767, 218] width 15 height 11
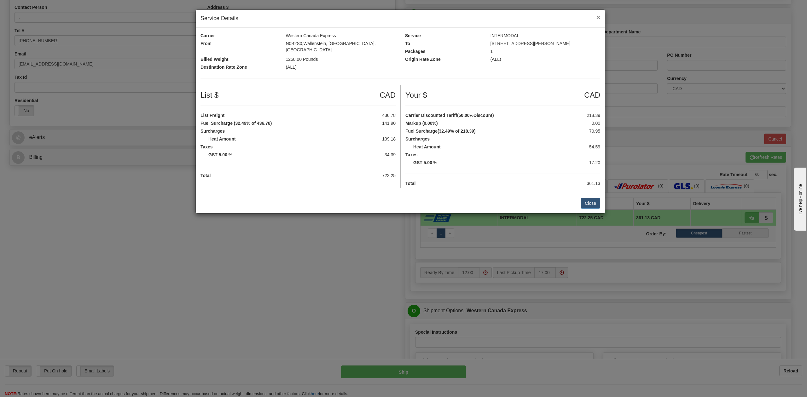
click at [597, 18] on span "×" at bounding box center [599, 17] width 4 height 7
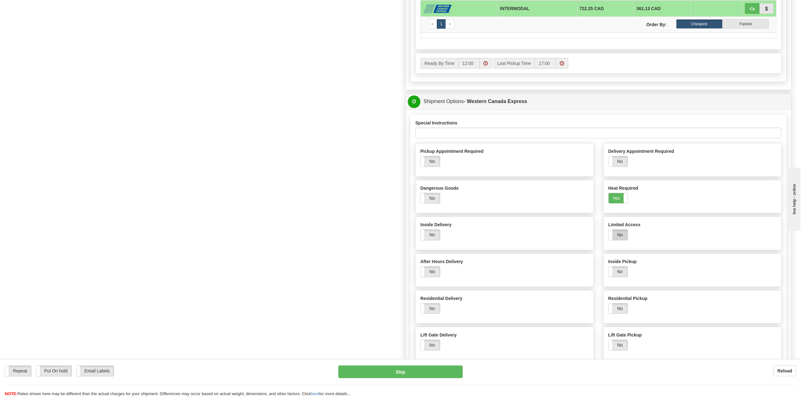
scroll to position [365, 0]
click at [620, 203] on label "Yes" at bounding box center [618, 197] width 19 height 10
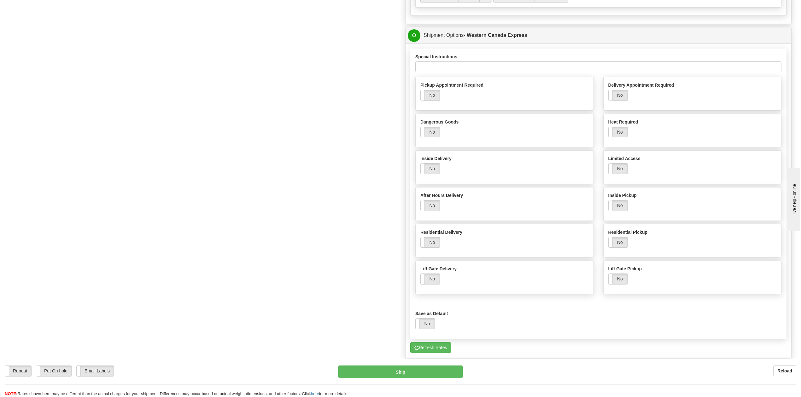
scroll to position [449, 0]
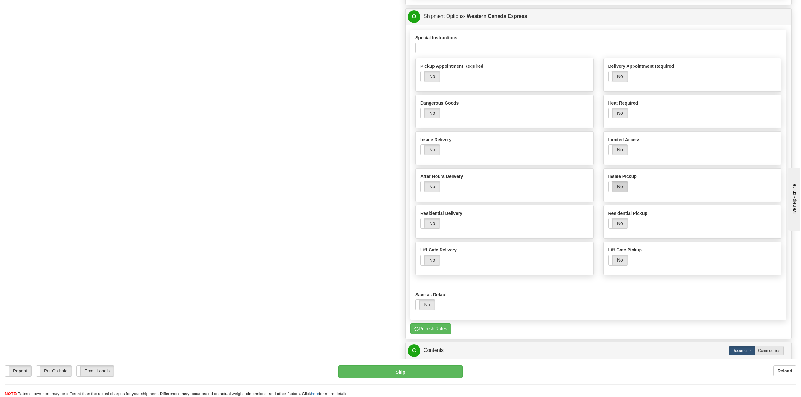
click at [622, 192] on label "No" at bounding box center [618, 187] width 19 height 10
click at [445, 334] on button "Refresh Rates" at bounding box center [430, 329] width 41 height 11
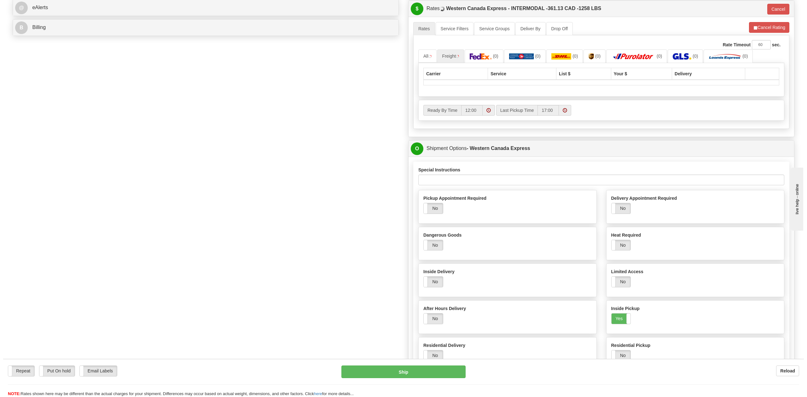
scroll to position [239, 0]
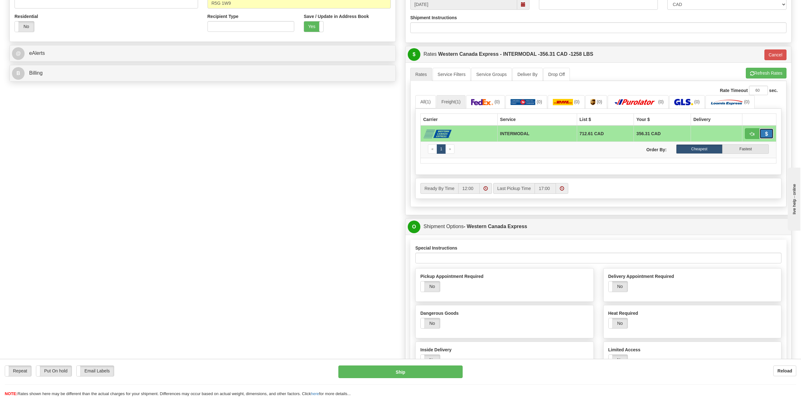
click at [762, 134] on button "button" at bounding box center [767, 133] width 15 height 11
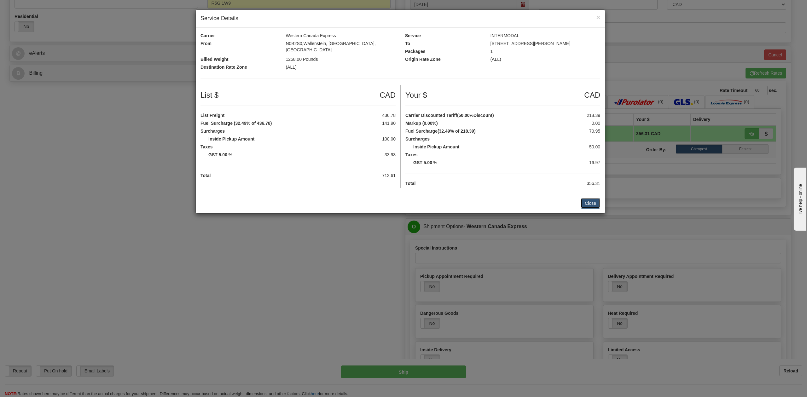
click at [592, 200] on button "Close" at bounding box center [591, 203] width 20 height 11
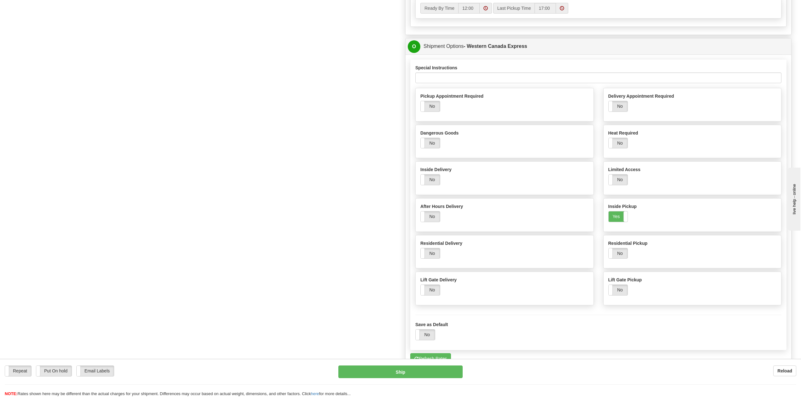
scroll to position [449, 0]
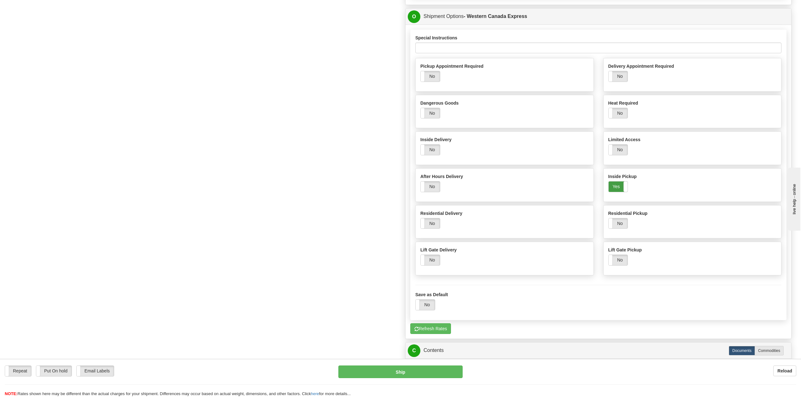
click at [613, 189] on label "Yes" at bounding box center [618, 187] width 19 height 10
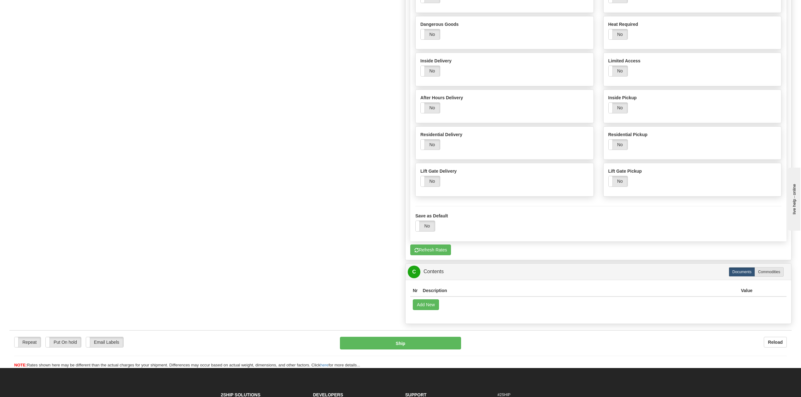
scroll to position [533, 0]
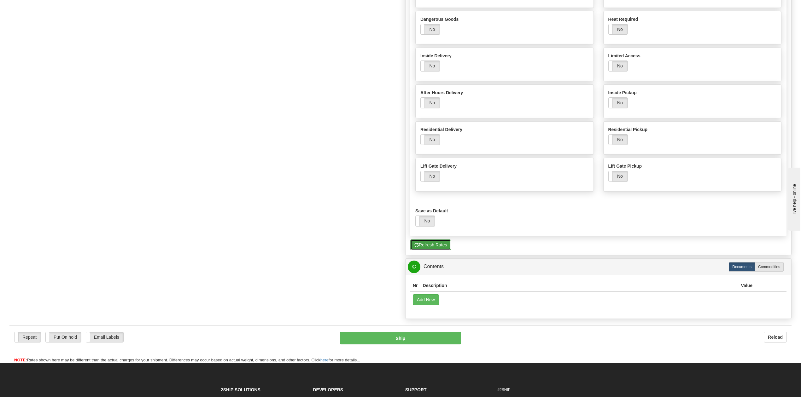
click at [427, 250] on button "Refresh Rates" at bounding box center [430, 245] width 41 height 11
type input "INTERMODAL"
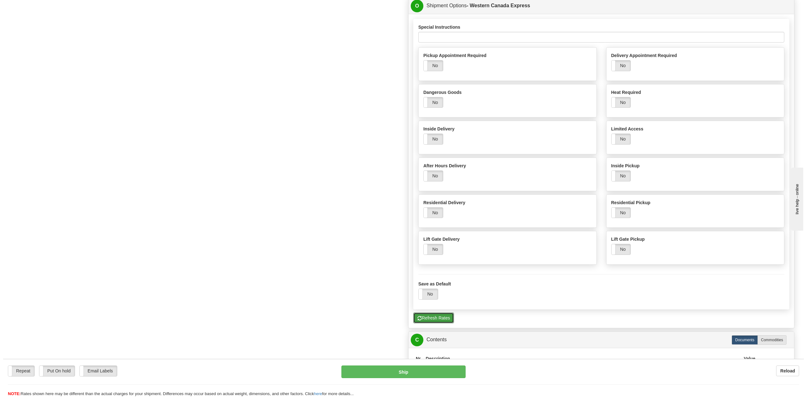
scroll to position [491, 0]
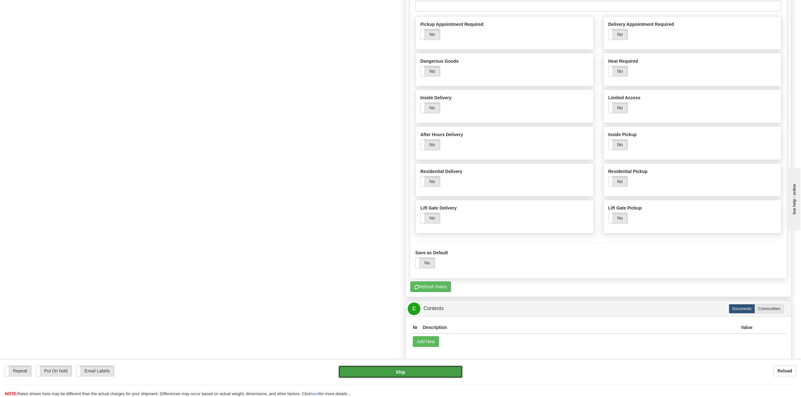
click at [455, 373] on button "Ship" at bounding box center [400, 372] width 124 height 13
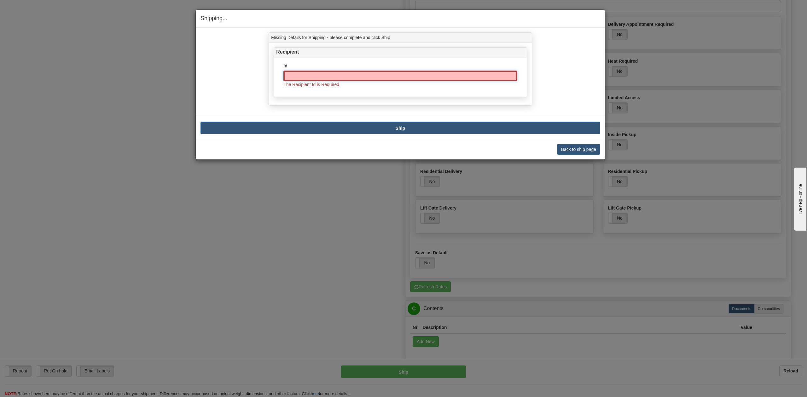
click at [363, 75] on input "Id" at bounding box center [401, 76] width 234 height 11
type input "BUCK06"
click at [427, 132] on button "Ship" at bounding box center [401, 128] width 400 height 13
type input "INTERMODAL"
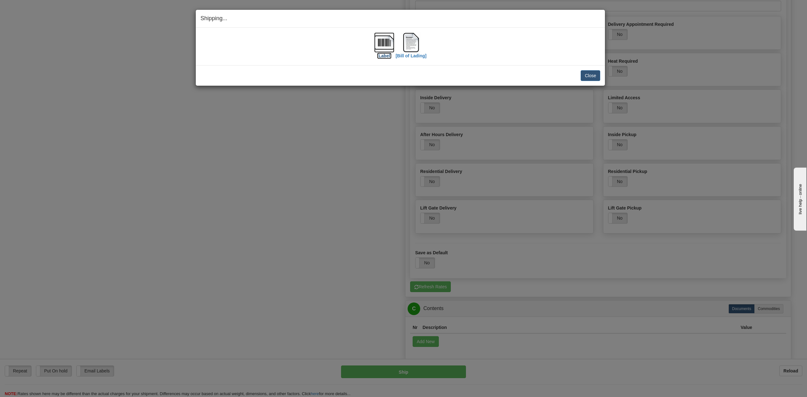
click at [385, 55] on label "[Label]" at bounding box center [384, 56] width 15 height 6
click at [416, 56] on label "[Bill of Lading]" at bounding box center [411, 56] width 31 height 6
click at [593, 81] on button "Close" at bounding box center [591, 75] width 20 height 11
